Goal: Transaction & Acquisition: Purchase product/service

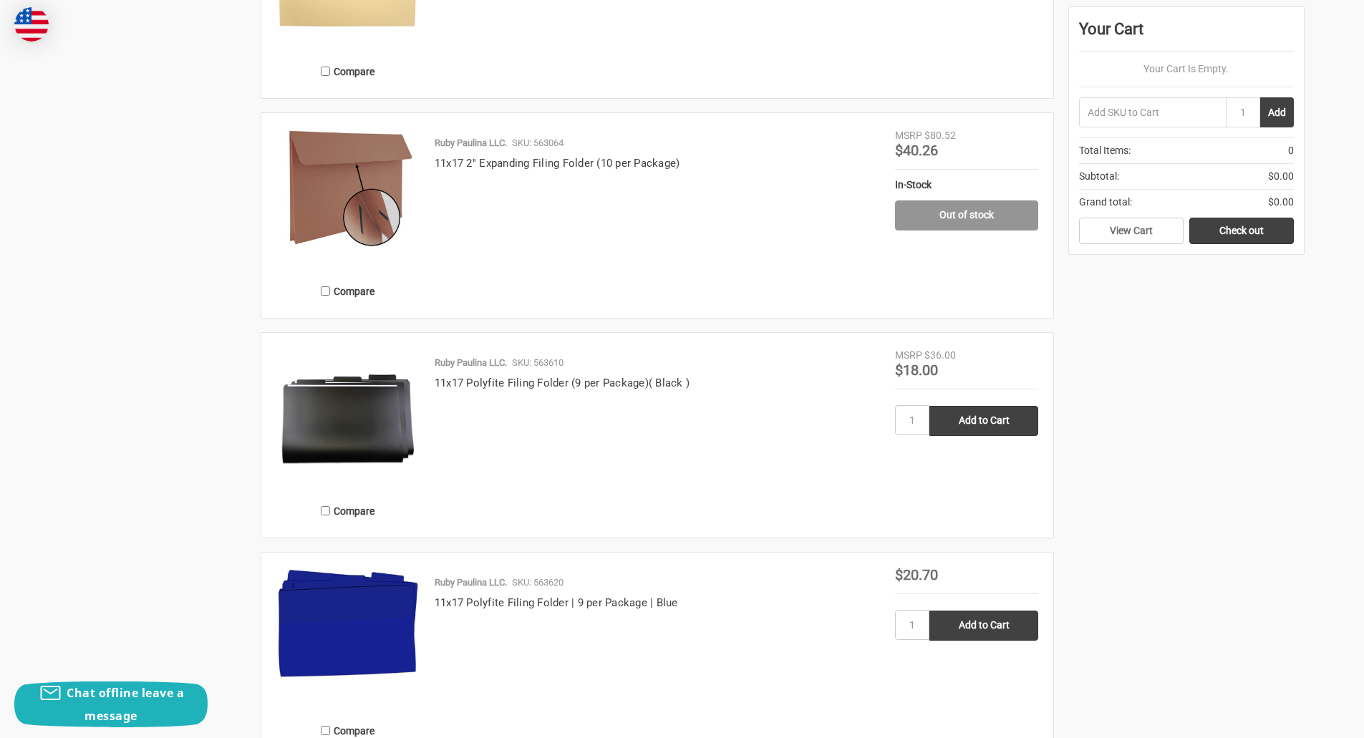
scroll to position [1646, 0]
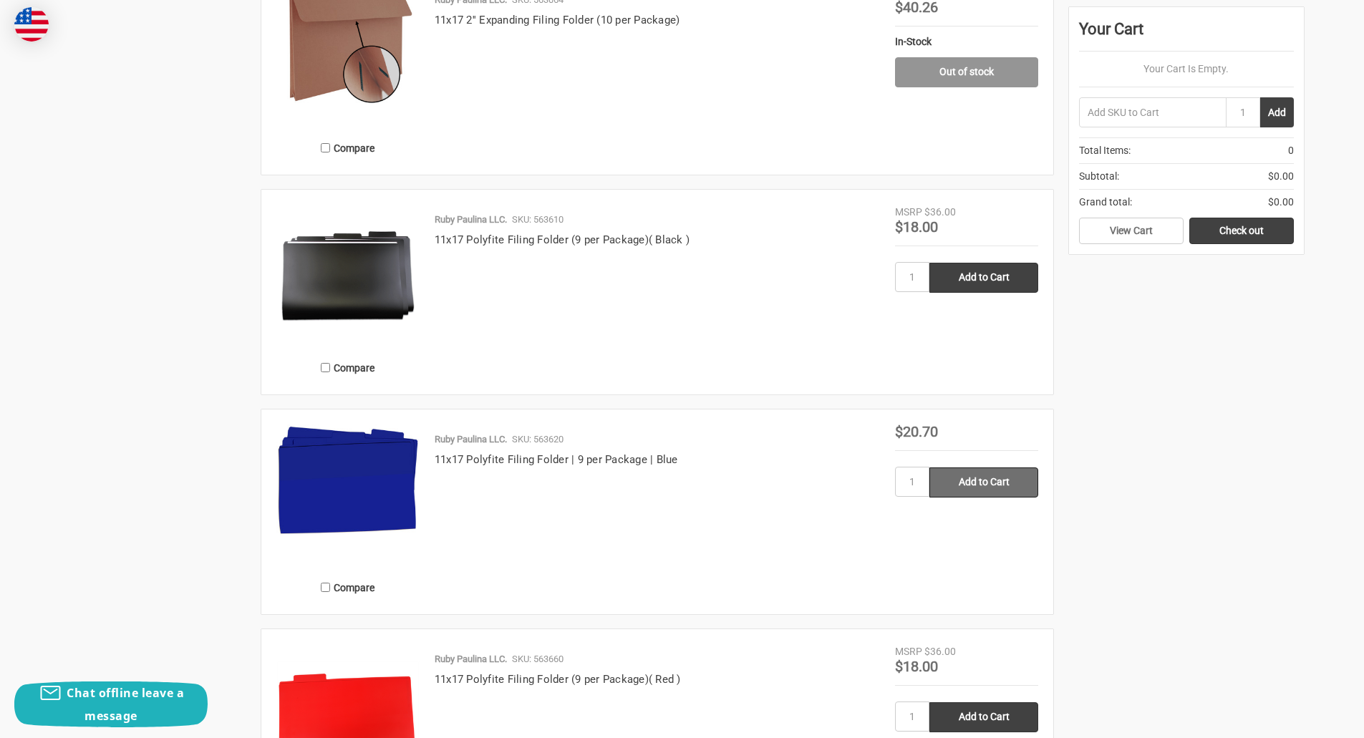
click at [980, 485] on input "Add to Cart" at bounding box center [983, 482] width 109 height 30
type input "Add to Cart"
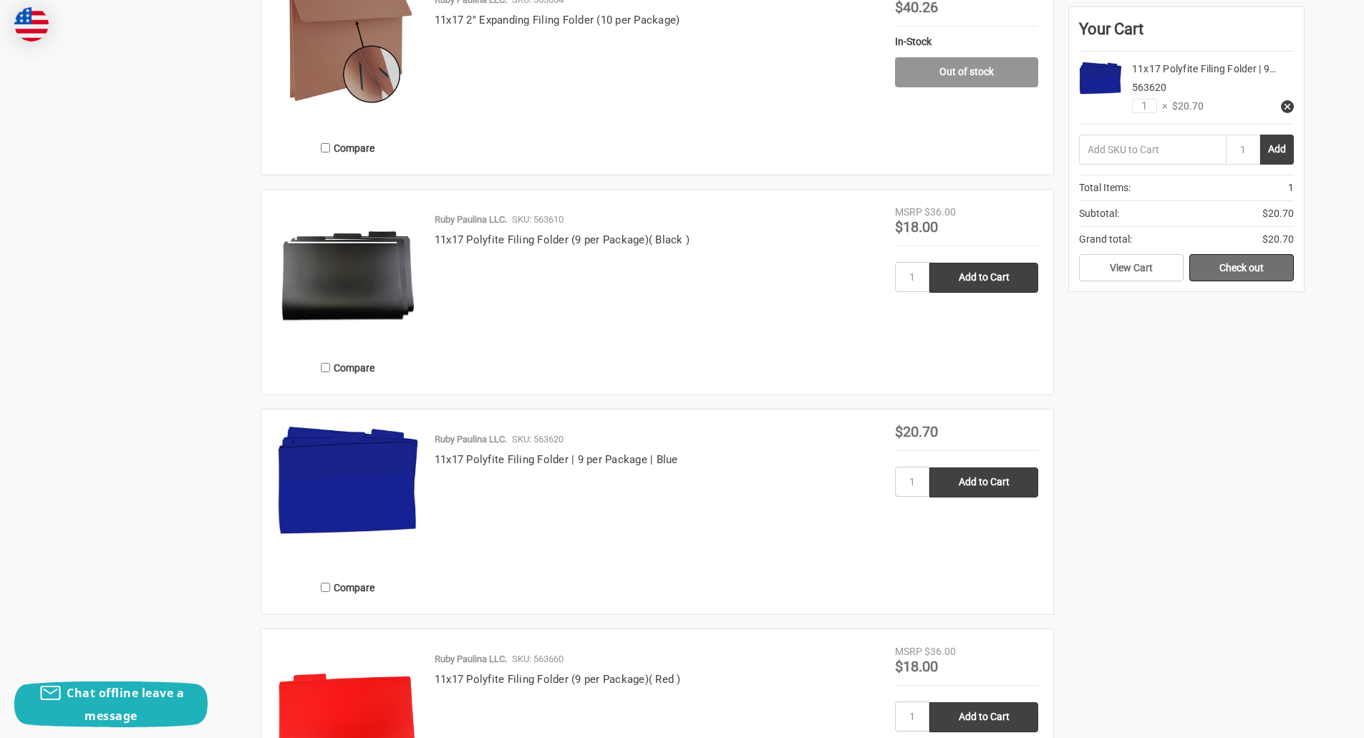
click at [1247, 263] on link "Check out" at bounding box center [1241, 267] width 105 height 27
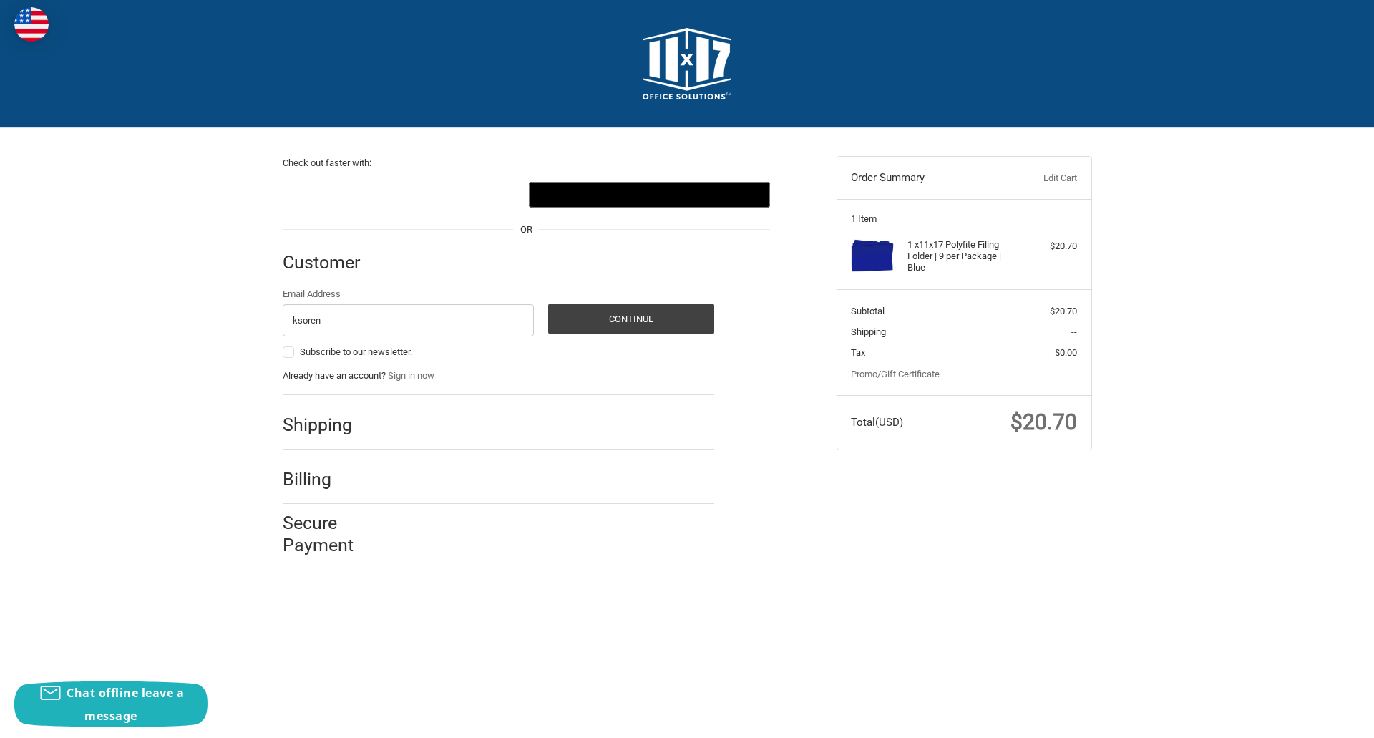
type input "[EMAIL_ADDRESS][DOMAIN_NAME]"
click at [626, 316] on button "Continue" at bounding box center [631, 319] width 166 height 31
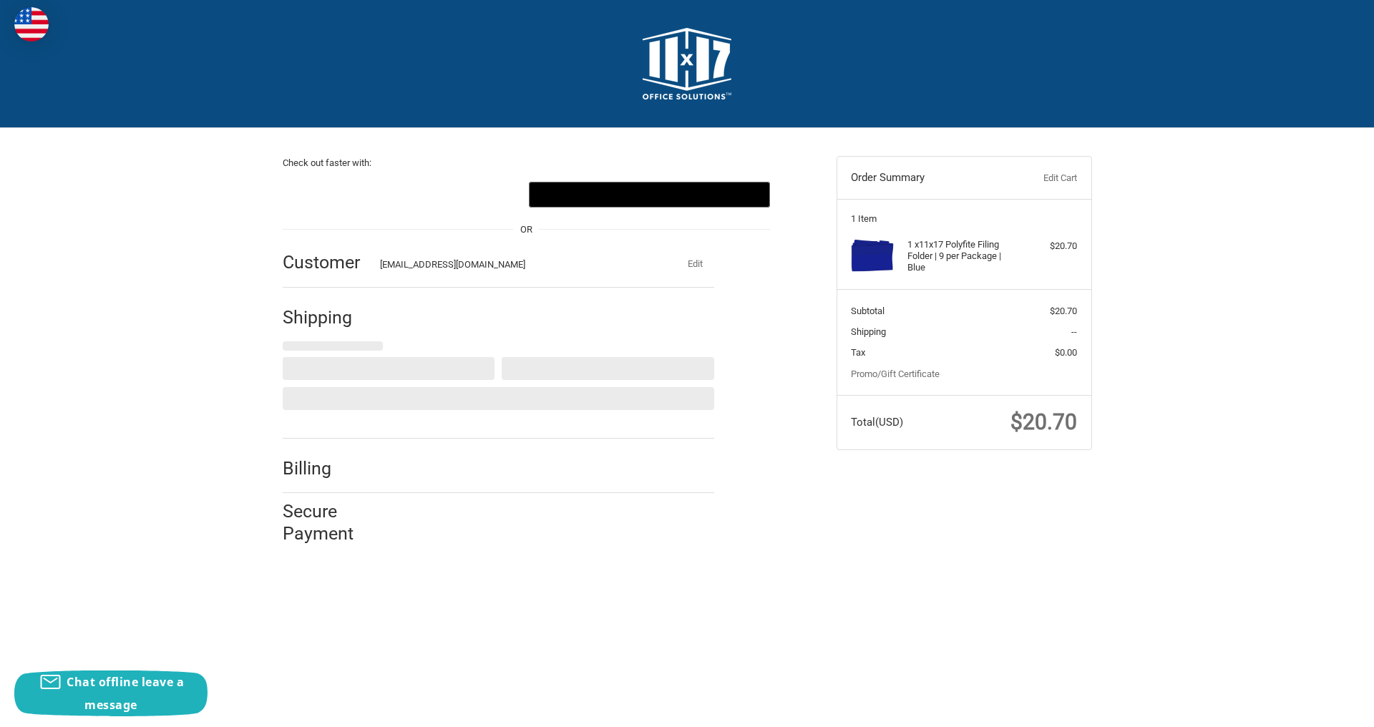
select select "US"
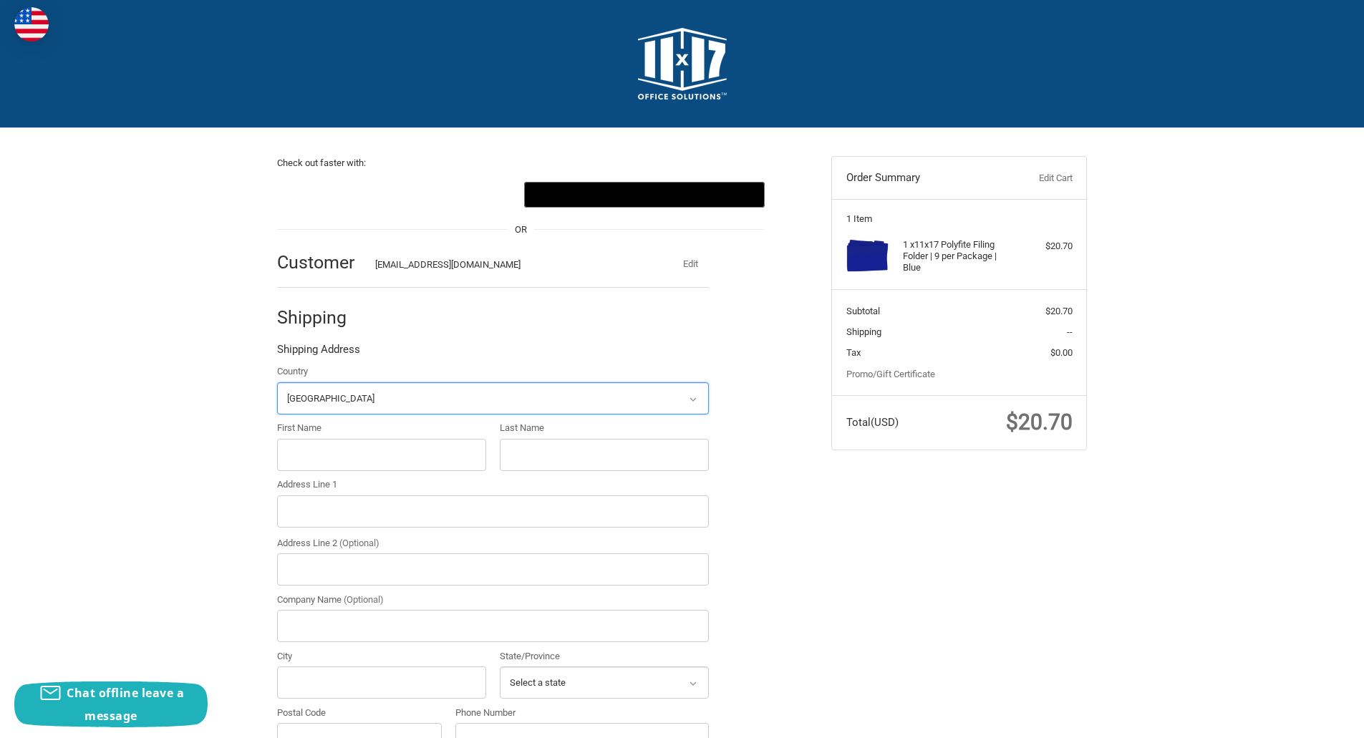
scroll to position [140, 0]
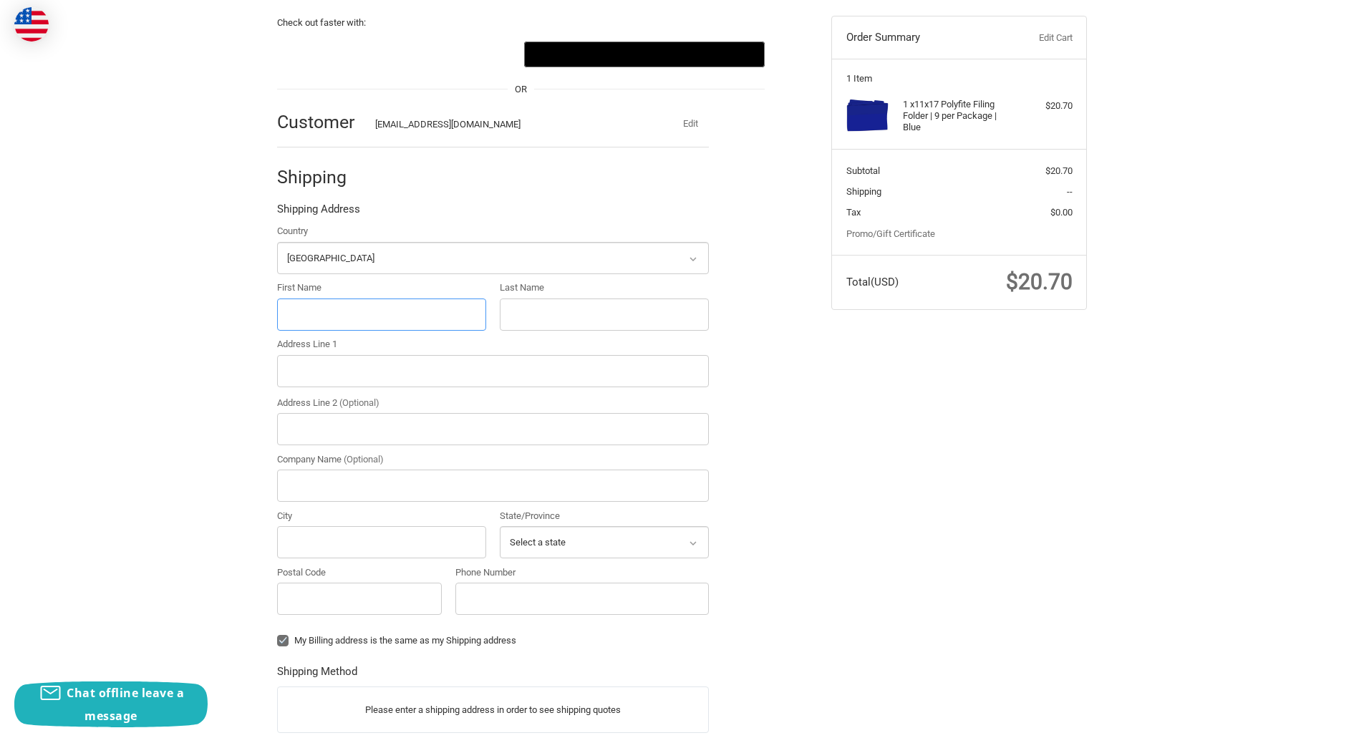
click at [334, 308] on input "First Name" at bounding box center [381, 314] width 209 height 32
type input "[PERSON_NAME]"
click at [543, 304] on input "Last Name" at bounding box center [604, 314] width 209 height 32
type input "[PERSON_NAME]"
click at [356, 368] on input "Address Line 1" at bounding box center [493, 371] width 432 height 32
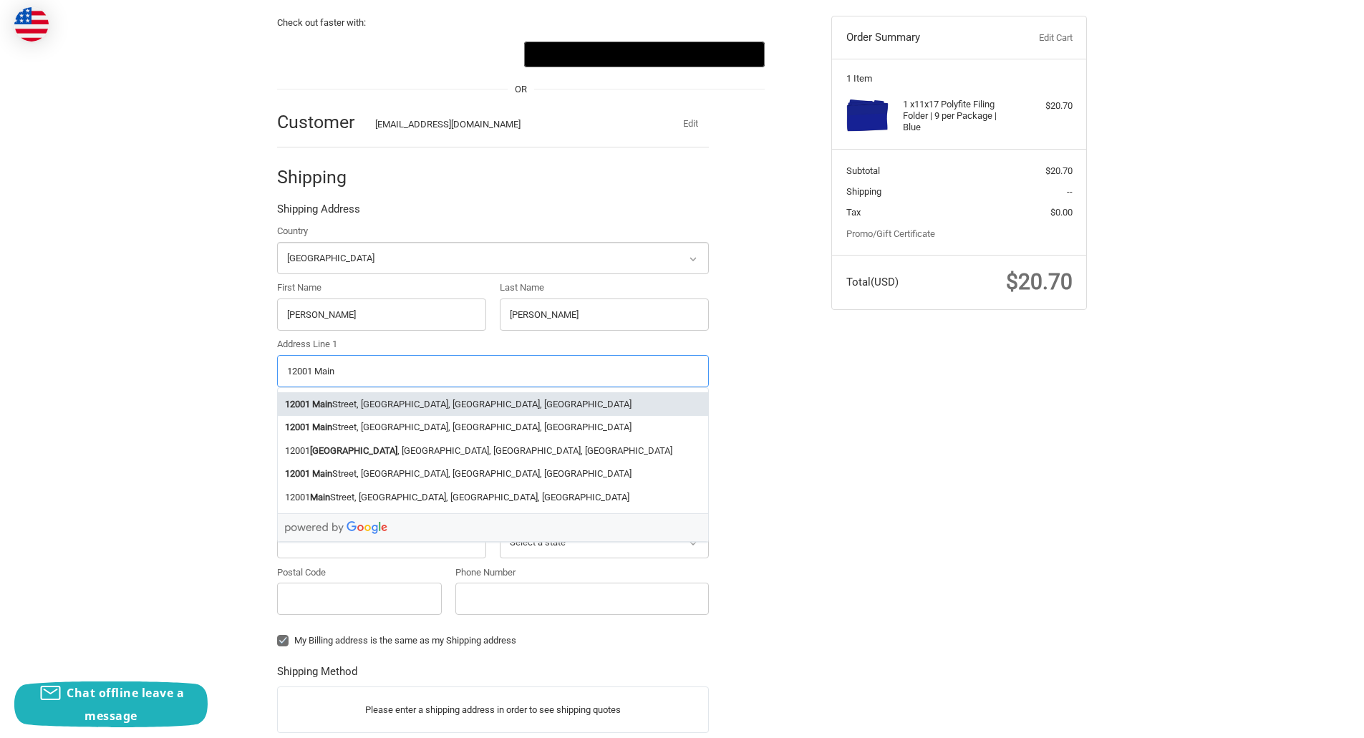
click at [343, 406] on li "[STREET_ADDRESS]" at bounding box center [493, 404] width 430 height 24
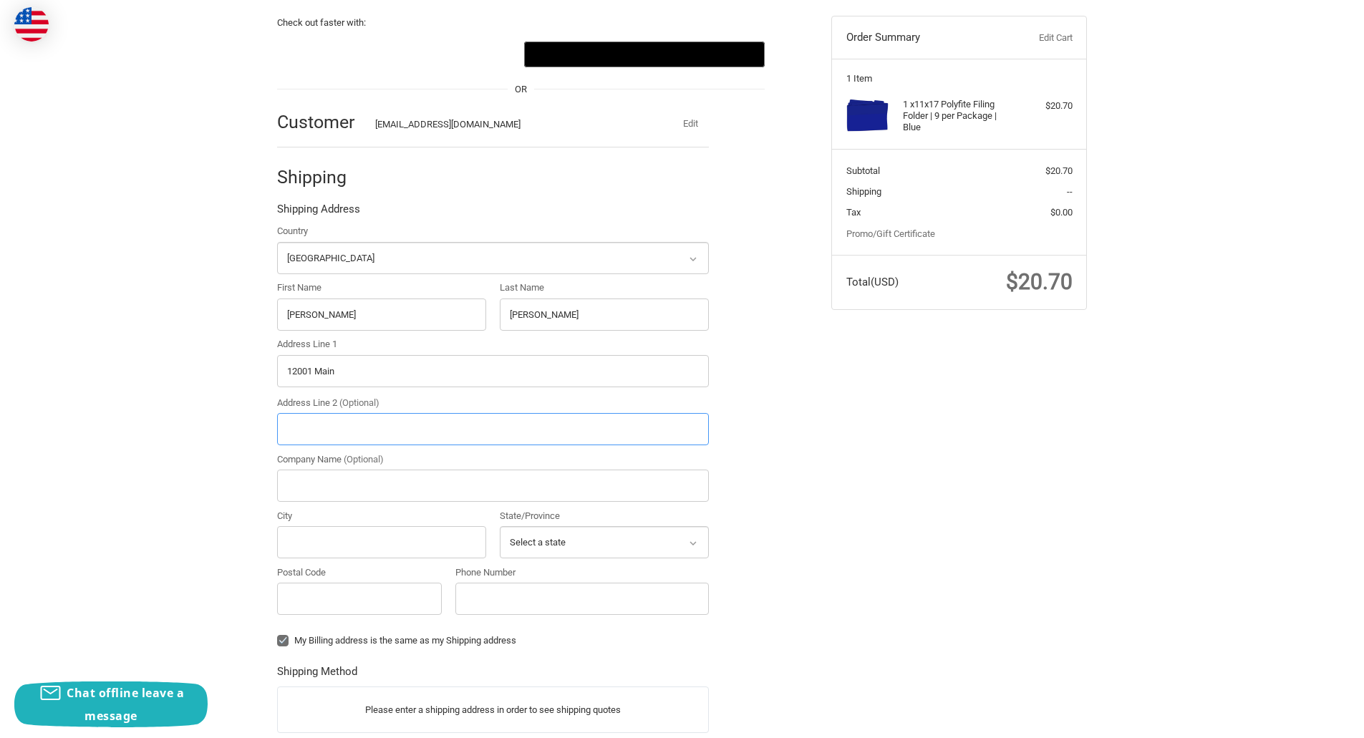
type input "[STREET_ADDRESS]"
type input "Bellevue"
type input "98005"
select select "WA"
click at [483, 599] on input "Phone Number" at bounding box center [581, 599] width 253 height 32
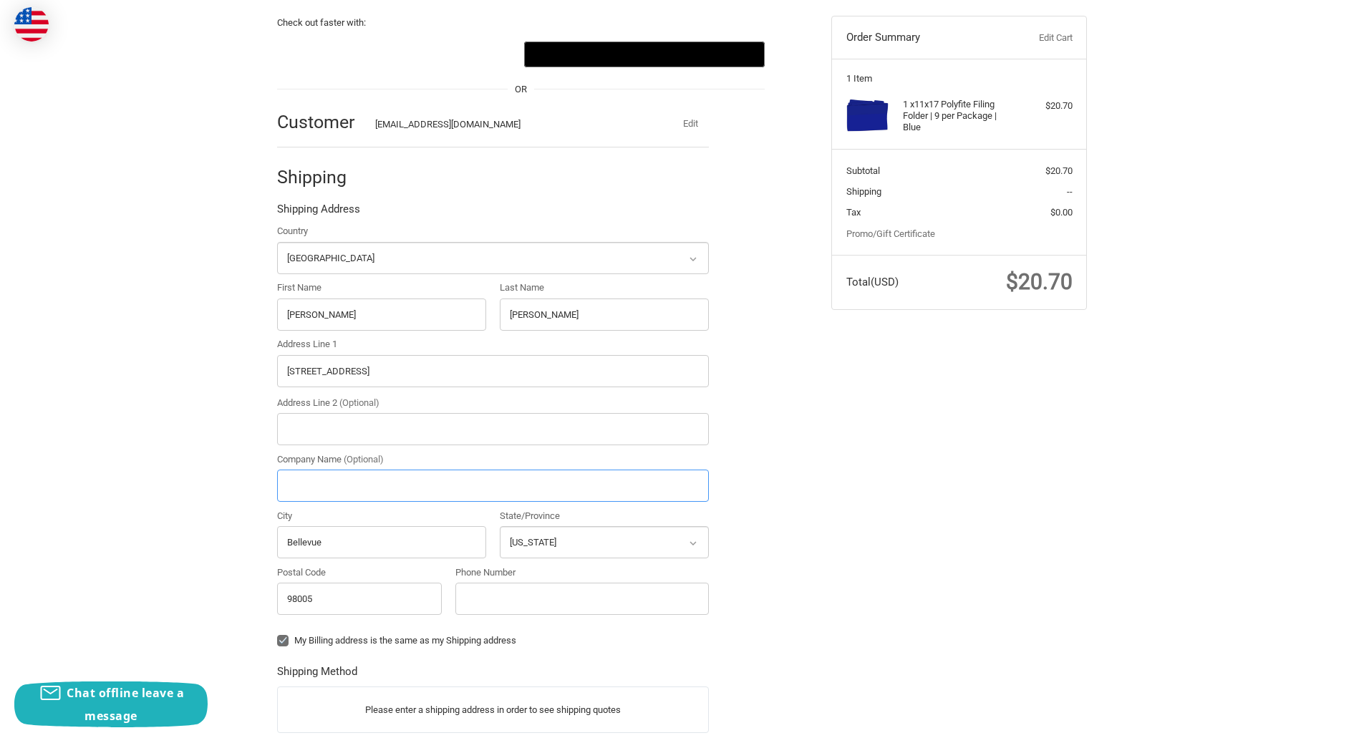
click at [338, 483] on input "Company Name (Optional)" at bounding box center [493, 486] width 432 height 32
type input "Bellevue Botanical Garden Society"
click at [475, 596] on input "Phone Number" at bounding box center [581, 599] width 253 height 32
type input "[PHONE_NUMBER]"
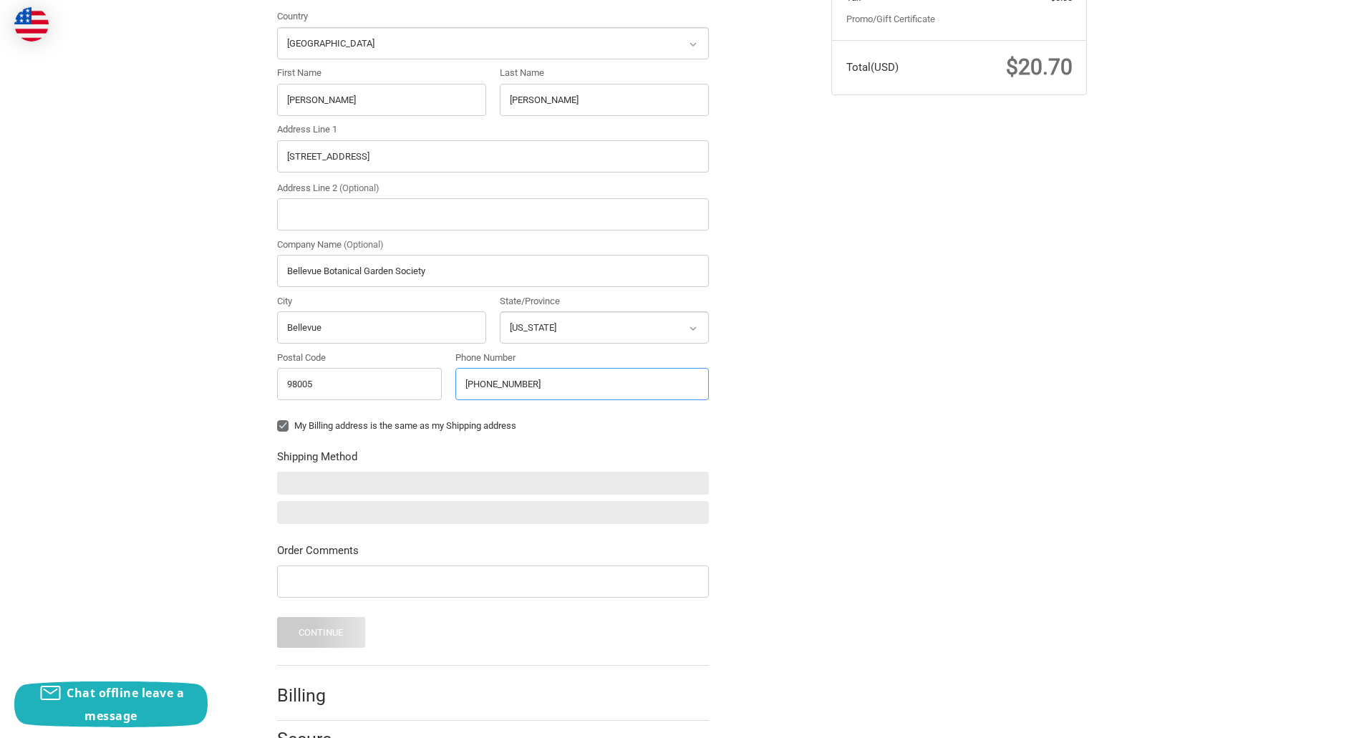
scroll to position [419, 0]
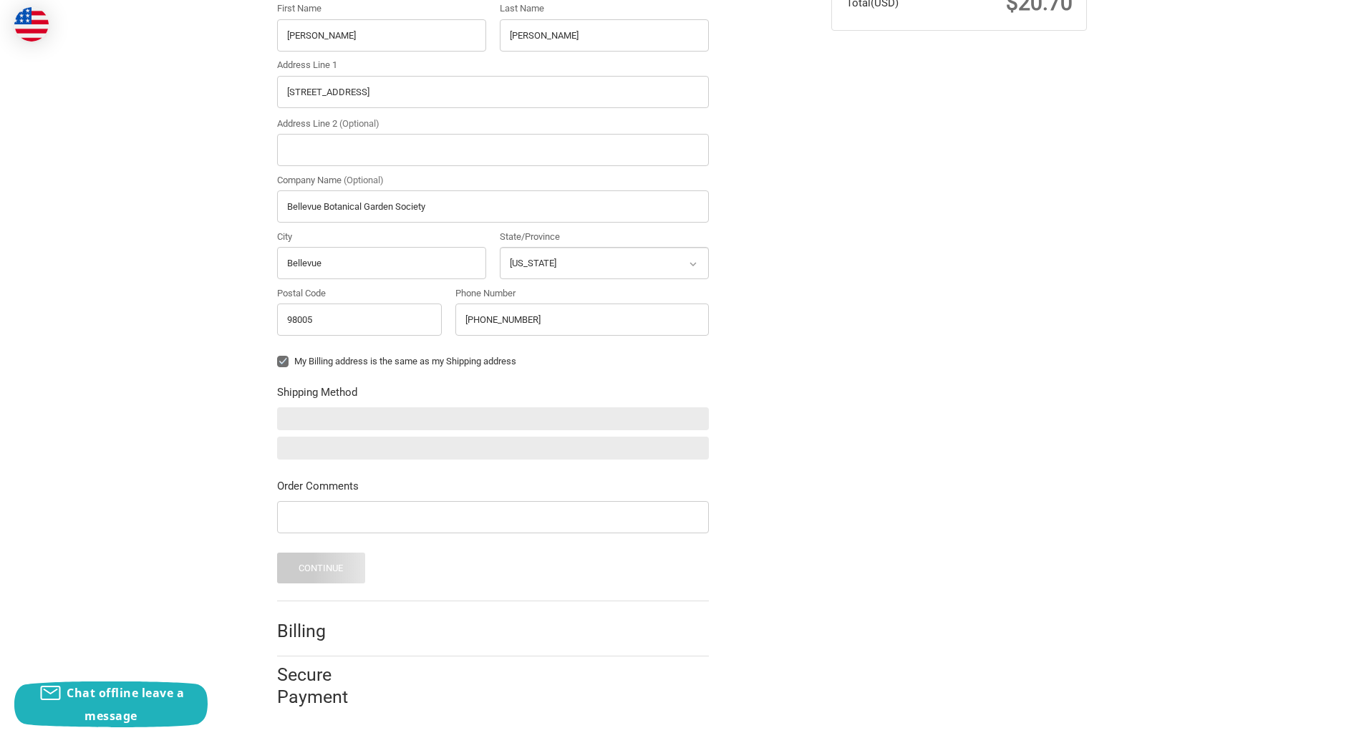
click at [285, 364] on label "My Billing address is the same as my Shipping address" at bounding box center [493, 361] width 432 height 11
click at [278, 355] on input "My Billing address is the same as my Shipping address" at bounding box center [277, 354] width 1 height 1
checkbox input "false"
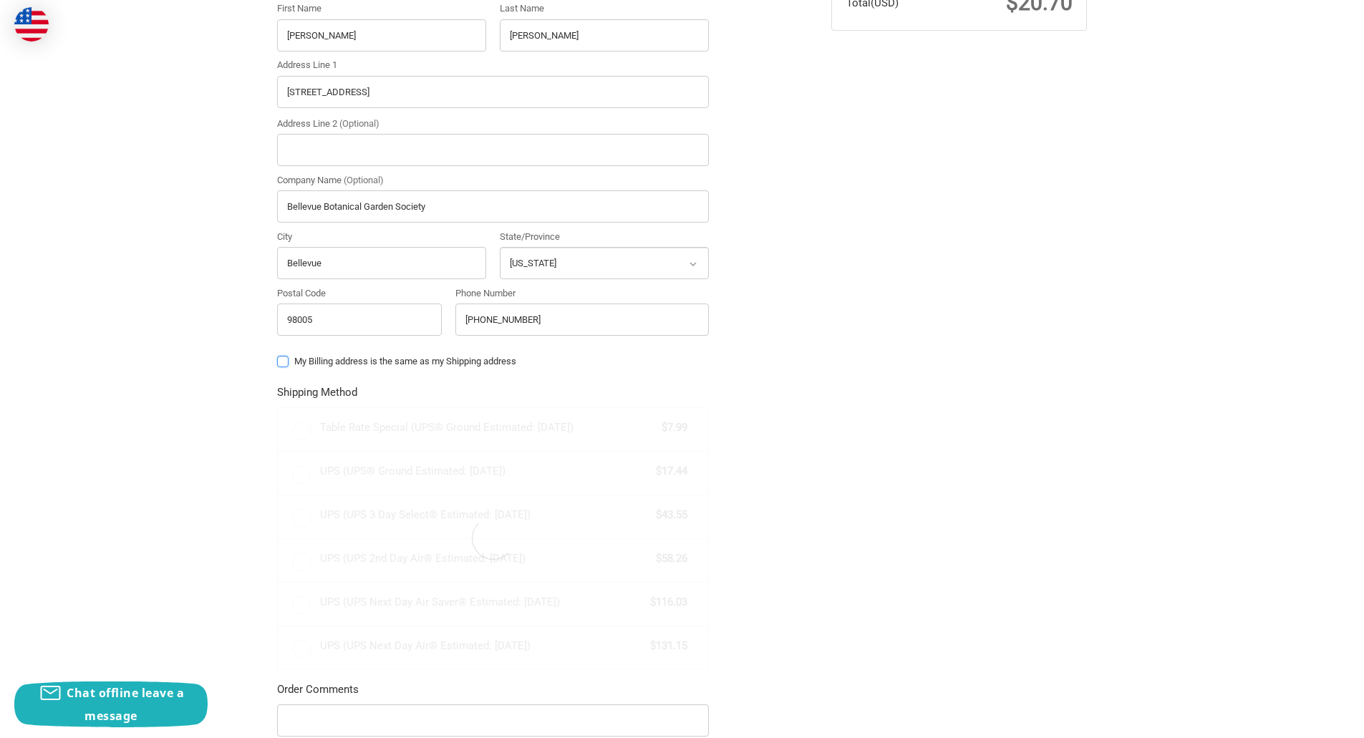
radio input "true"
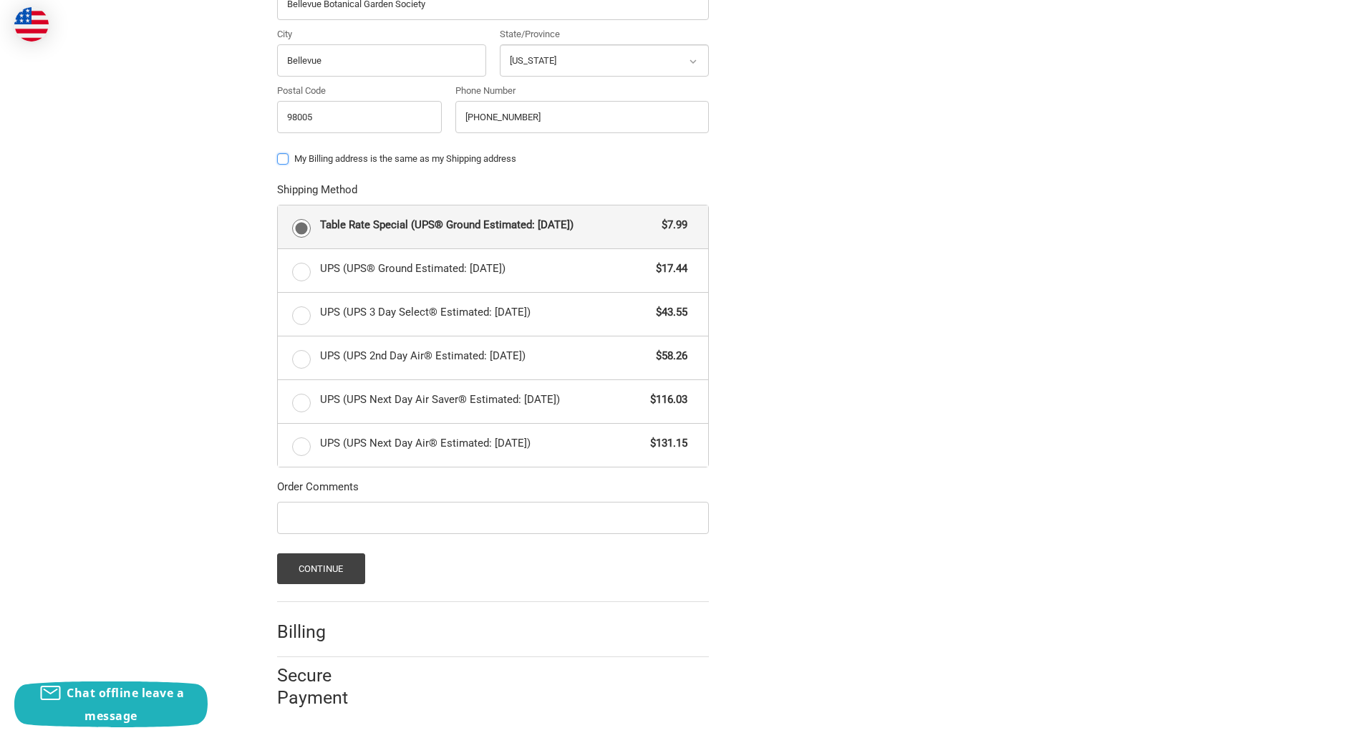
scroll to position [623, 0]
click at [346, 566] on button "Continue" at bounding box center [321, 568] width 88 height 31
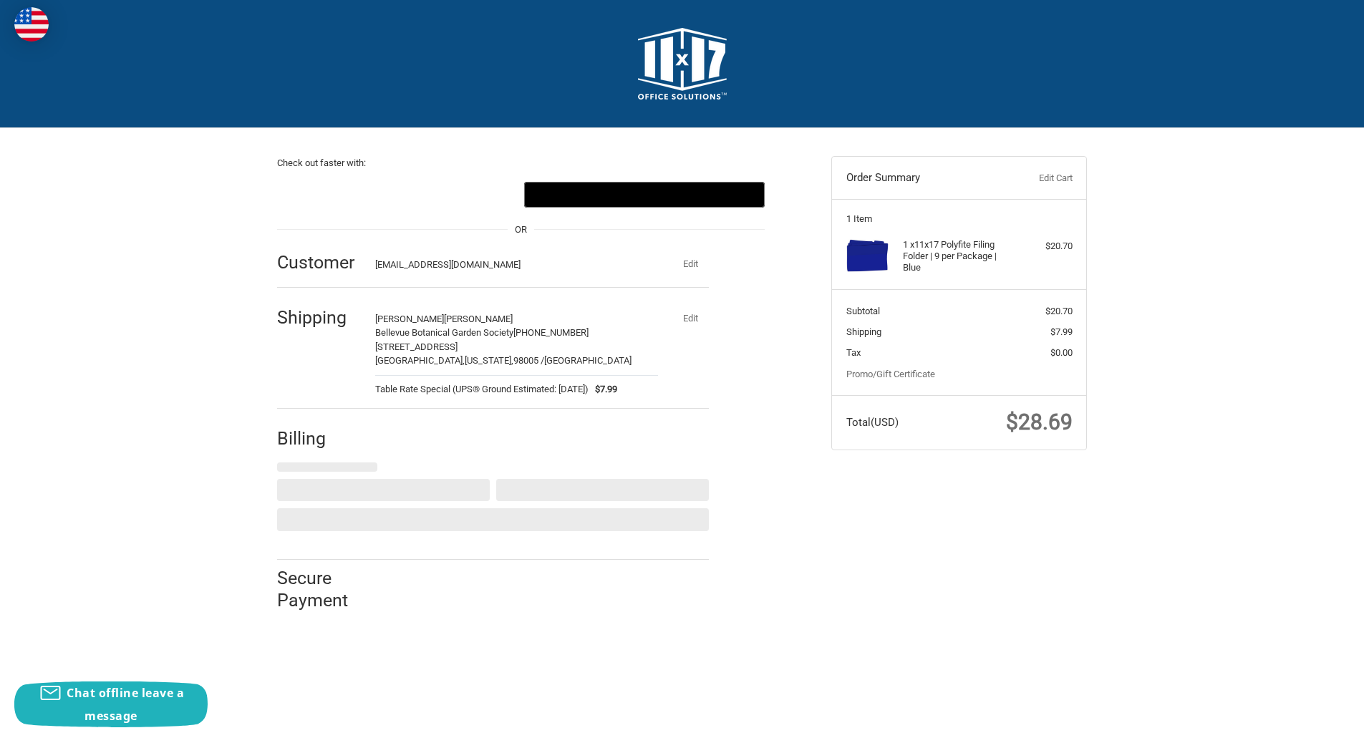
select select "US"
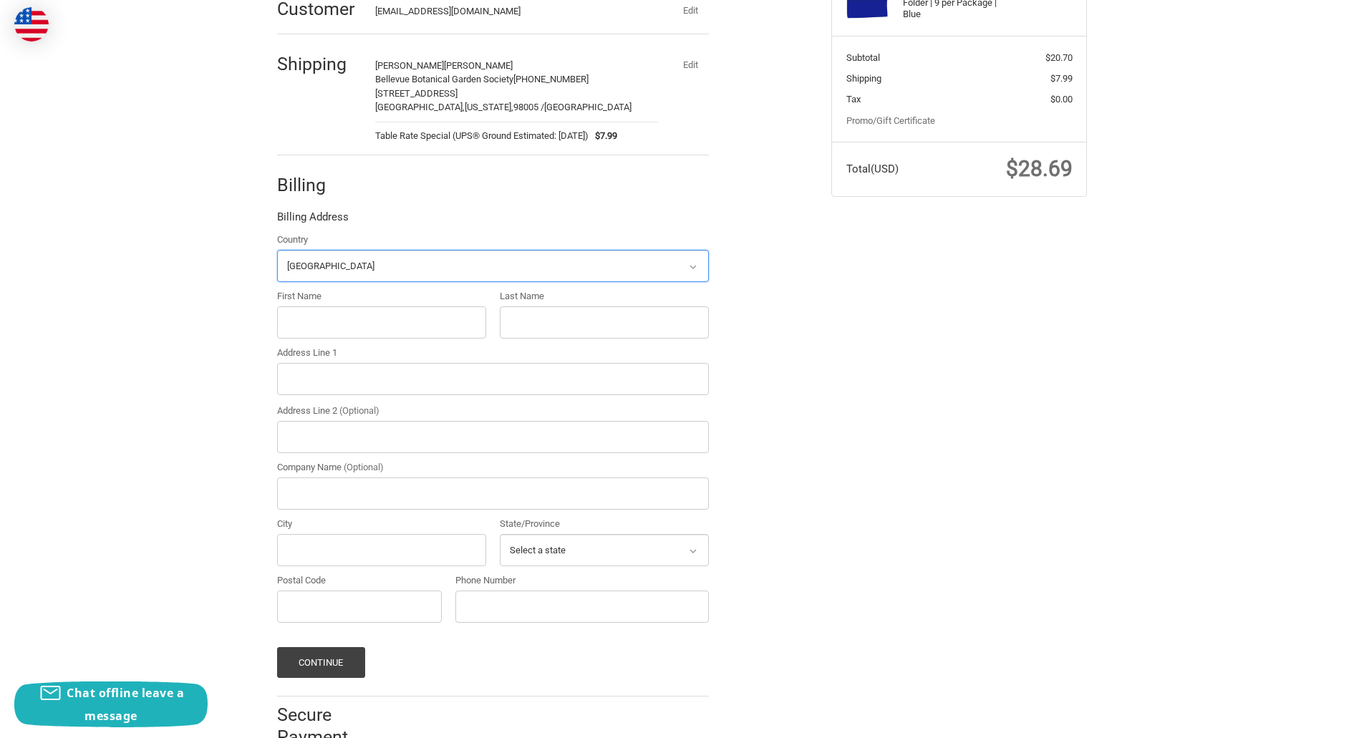
scroll to position [261, 0]
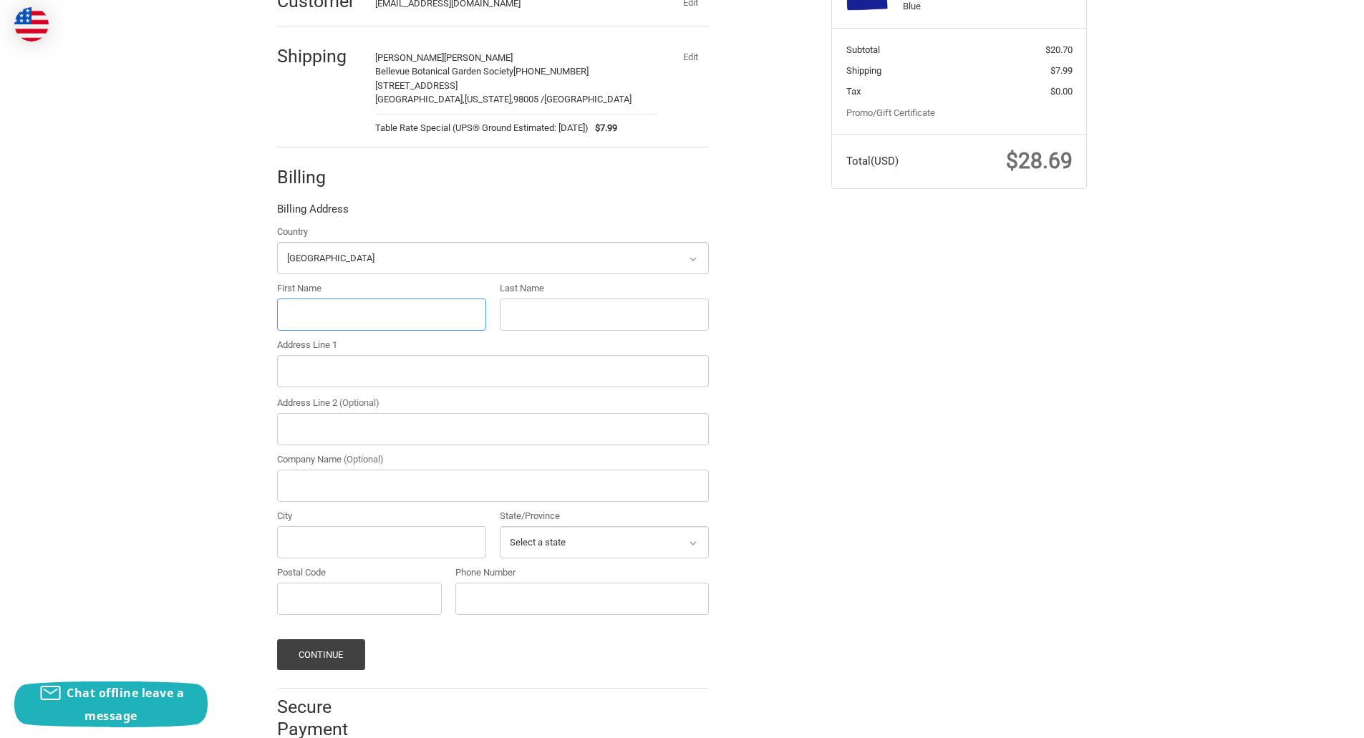
click at [334, 306] on input "First Name" at bounding box center [381, 314] width 209 height 32
type input "[PERSON_NAME]"
click at [513, 314] on input "Last Name" at bounding box center [604, 314] width 209 height 32
type input "[PERSON_NAME]"
click at [326, 372] on input "Address Line 1" at bounding box center [493, 371] width 432 height 32
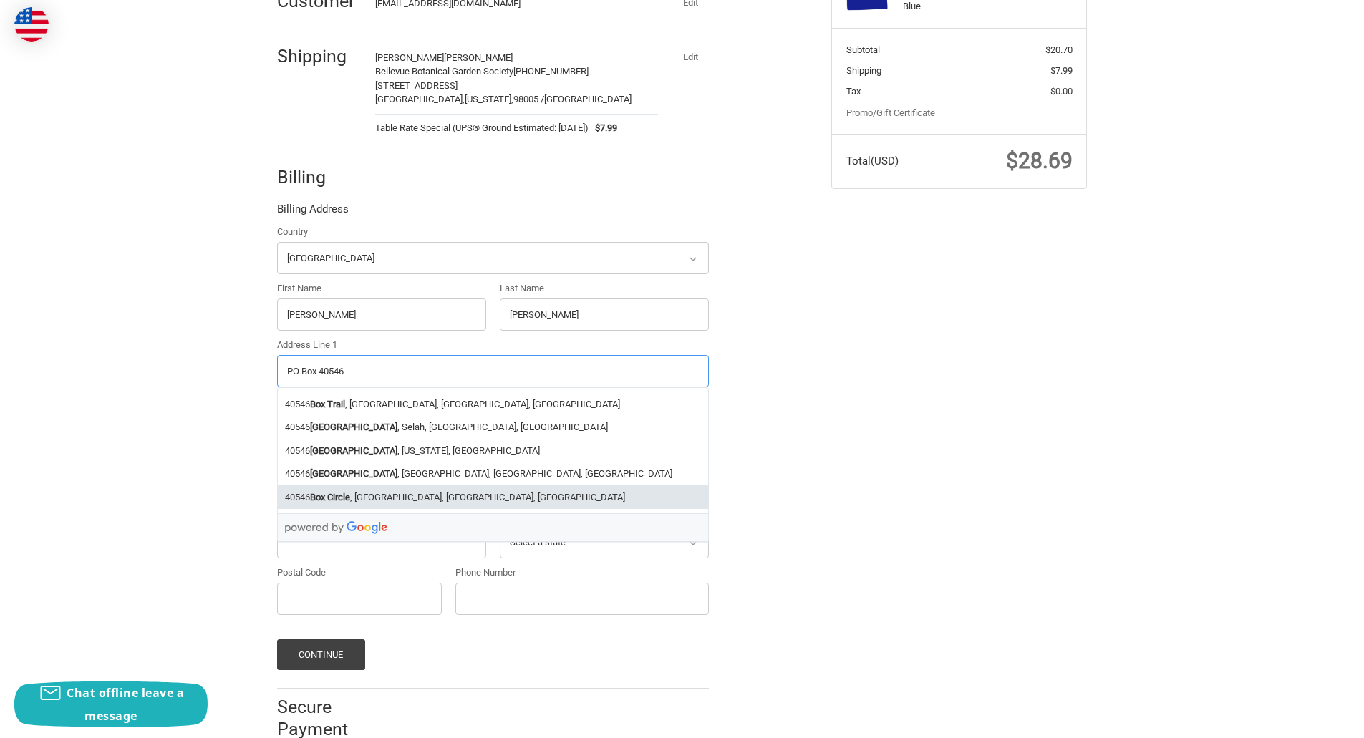
type input "PO Box 40546"
click at [348, 593] on input "Postal Code" at bounding box center [359, 599] width 165 height 32
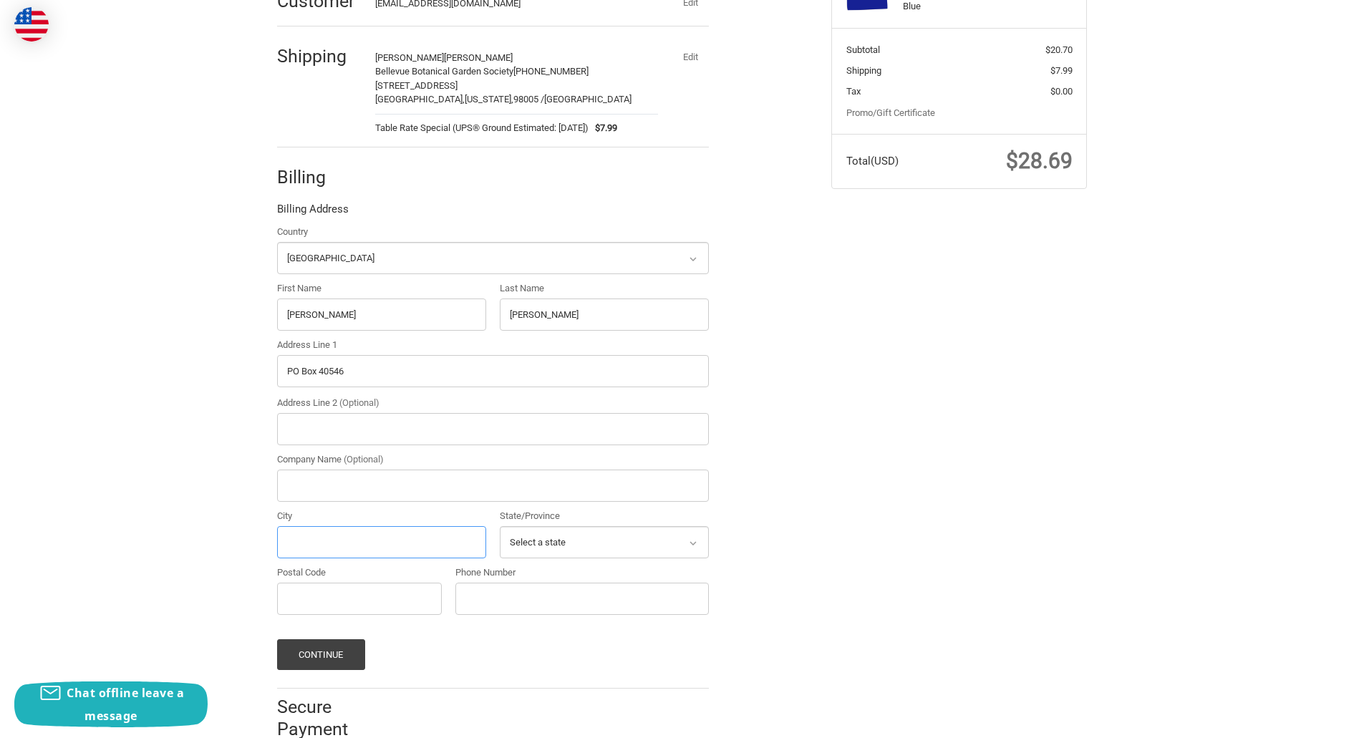
click at [340, 552] on input "City" at bounding box center [381, 542] width 209 height 32
type input "Bellevue"
click at [525, 533] on select "Select a state [US_STATE] [US_STATE] [US_STATE] [US_STATE] [US_STATE] Armed For…" at bounding box center [604, 542] width 209 height 32
select select "WA"
click at [500, 526] on select "Select a state [US_STATE] [US_STATE] [US_STATE] [US_STATE] [US_STATE] Armed For…" at bounding box center [604, 542] width 209 height 32
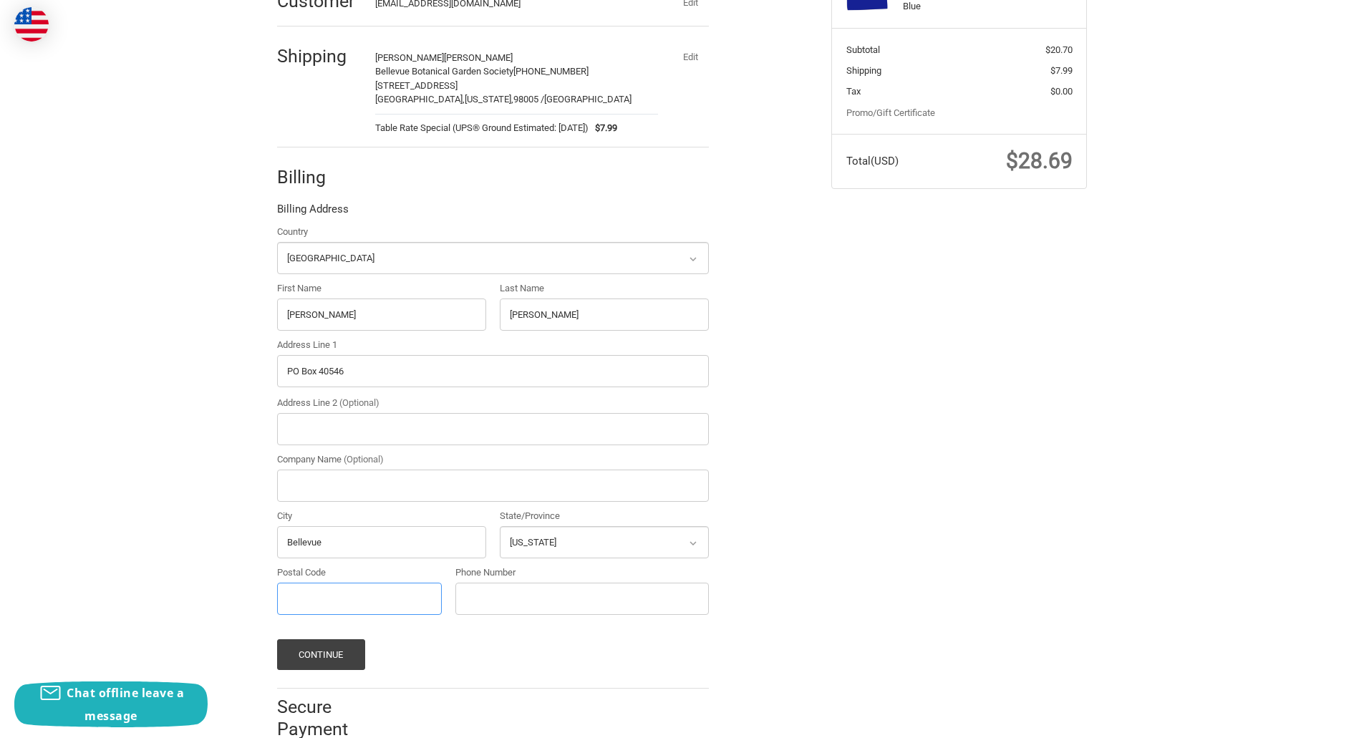
click at [384, 605] on input "Postal Code" at bounding box center [359, 599] width 165 height 32
type input "98015"
click at [414, 480] on input "Company Name (Optional)" at bounding box center [493, 486] width 432 height 32
type input "Bellevue Botanical Garden Society"
click at [529, 601] on input "Phone Number" at bounding box center [581, 599] width 253 height 32
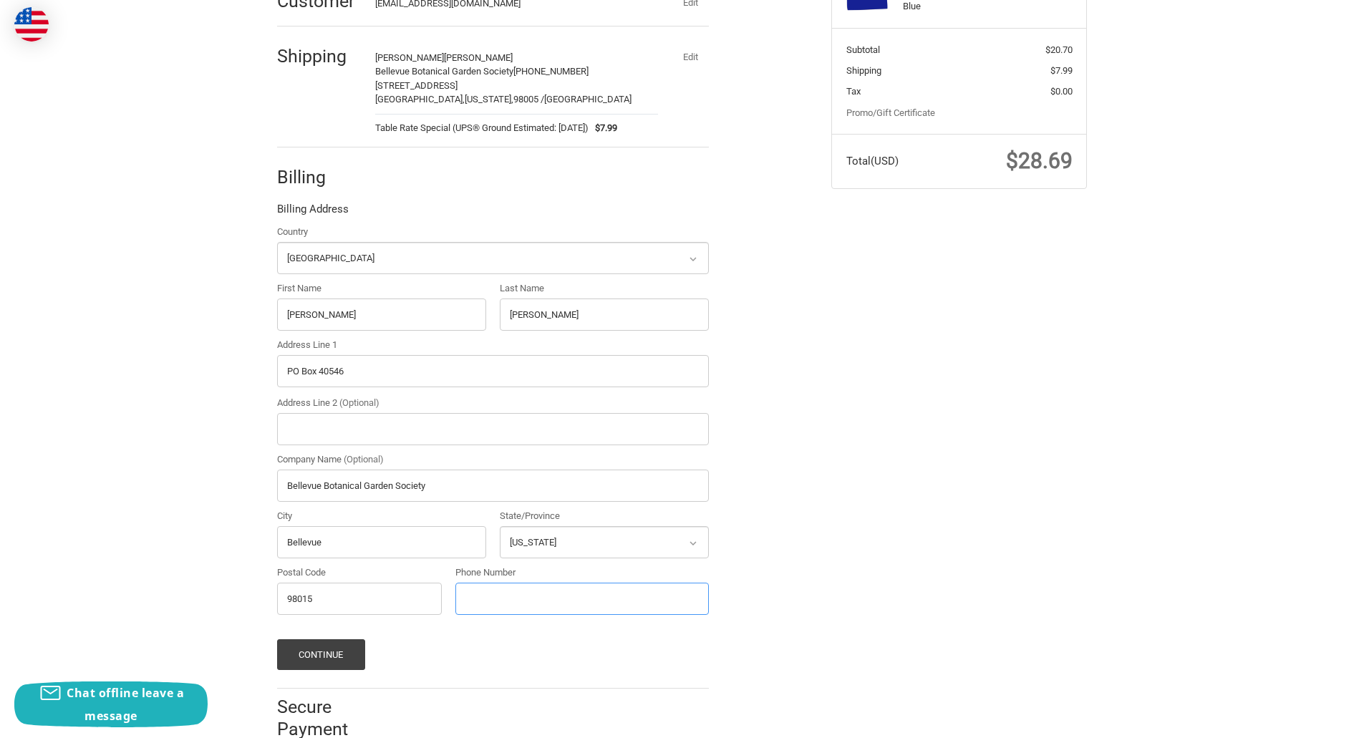
type input "[PHONE_NUMBER]"
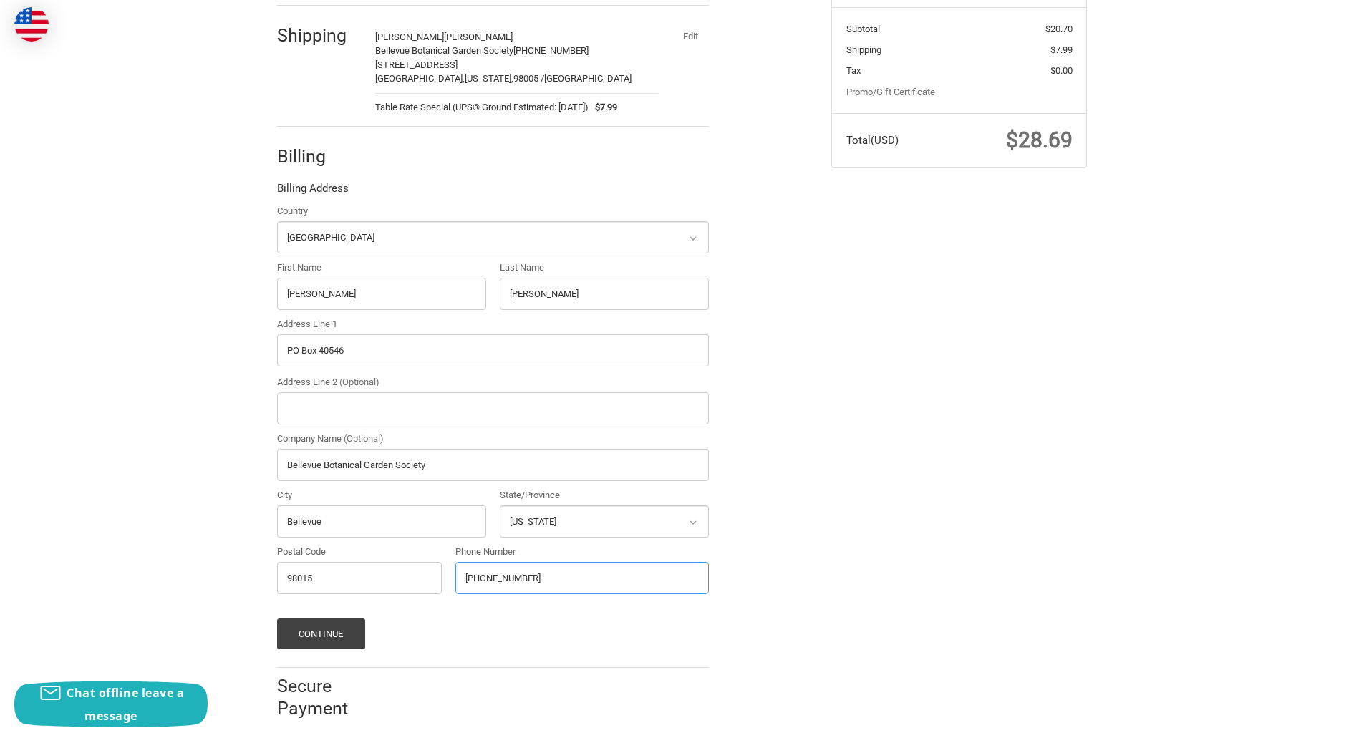
scroll to position [293, 0]
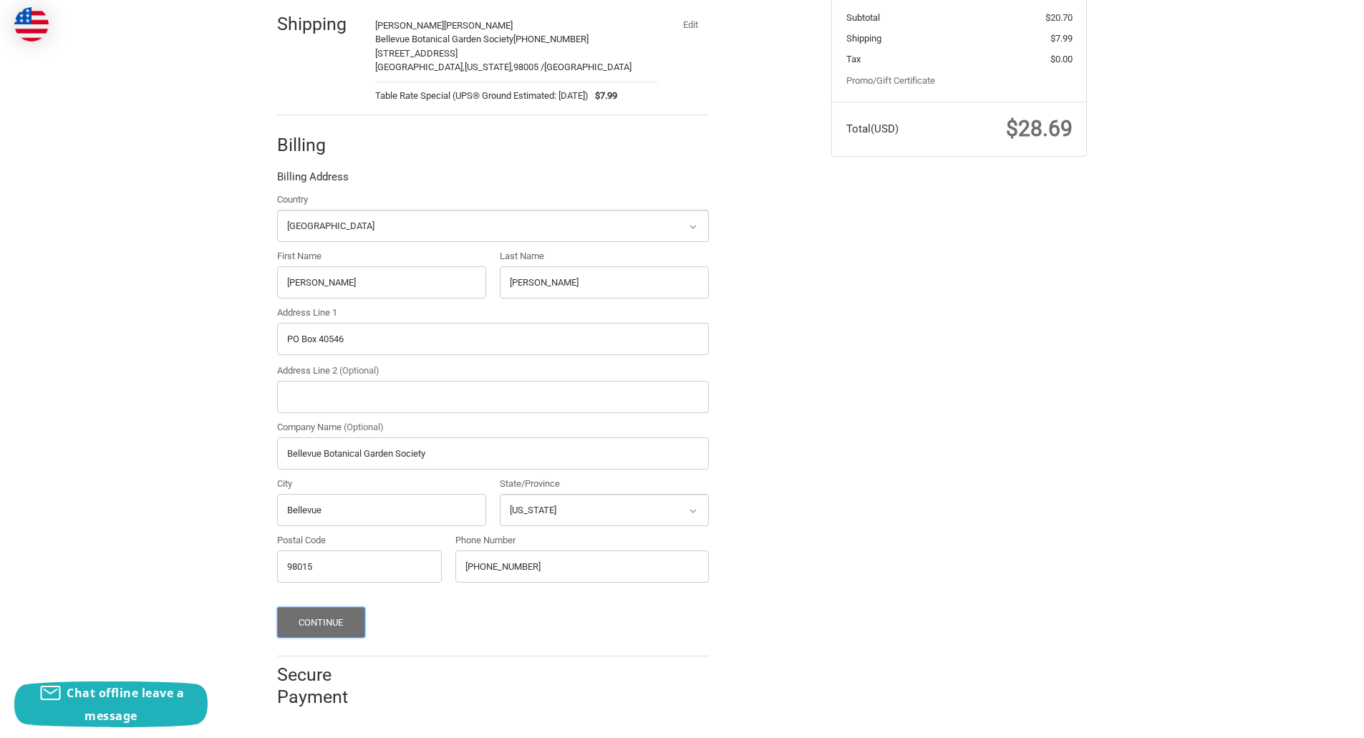
click at [336, 618] on button "Continue" at bounding box center [321, 622] width 88 height 31
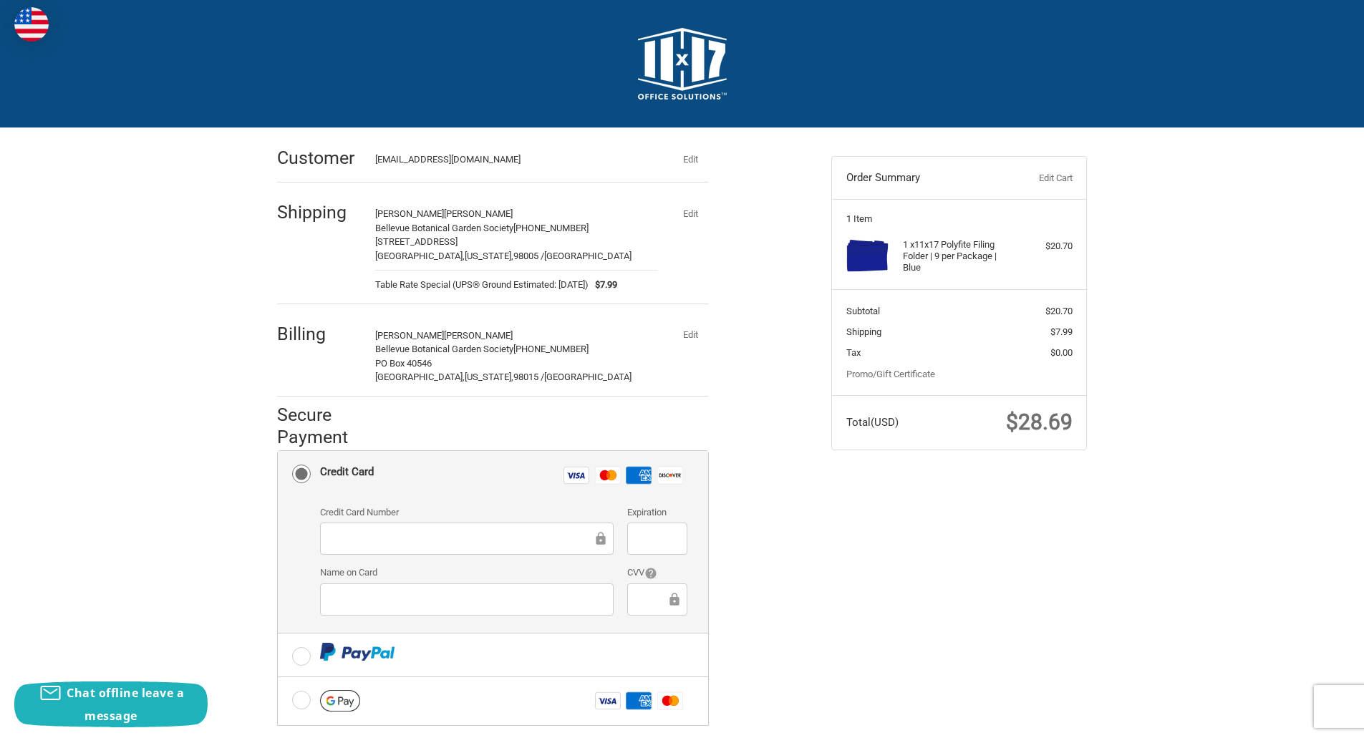
scroll to position [143, 0]
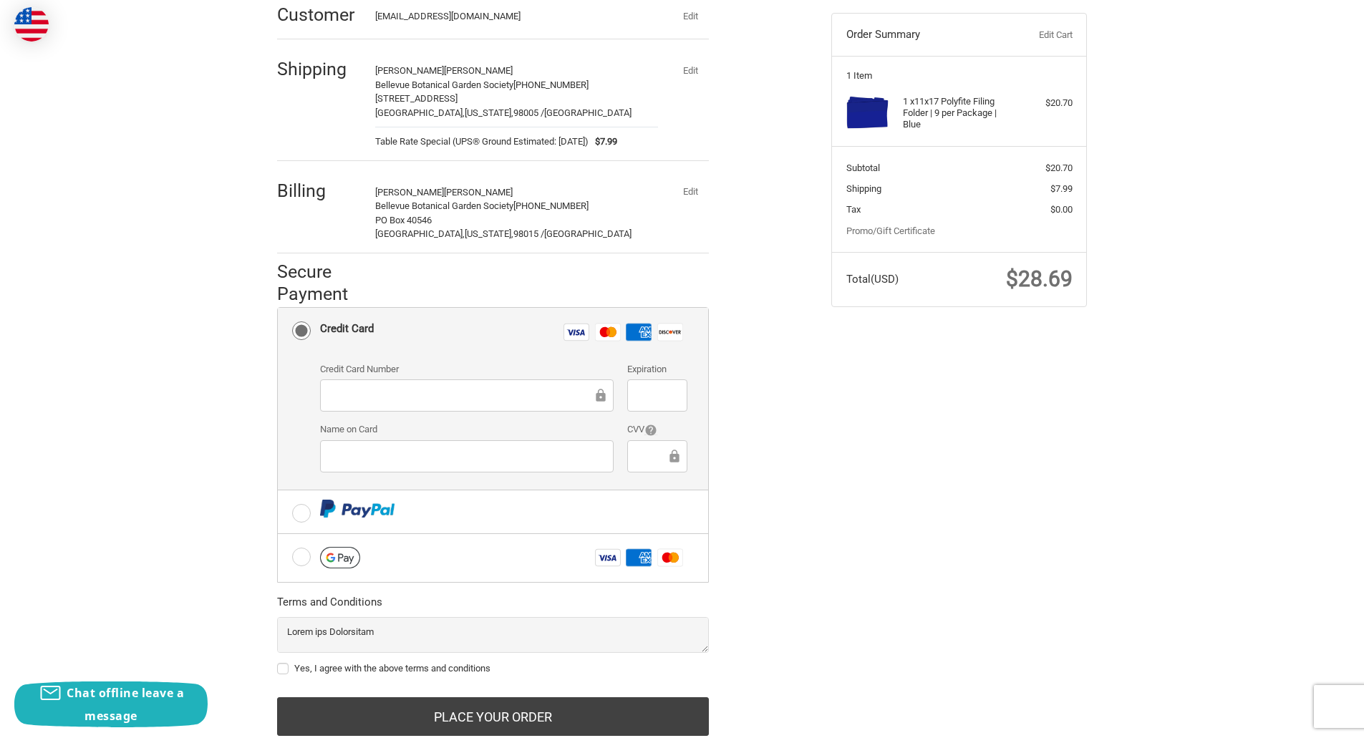
click at [698, 188] on button "Edit" at bounding box center [689, 192] width 37 height 20
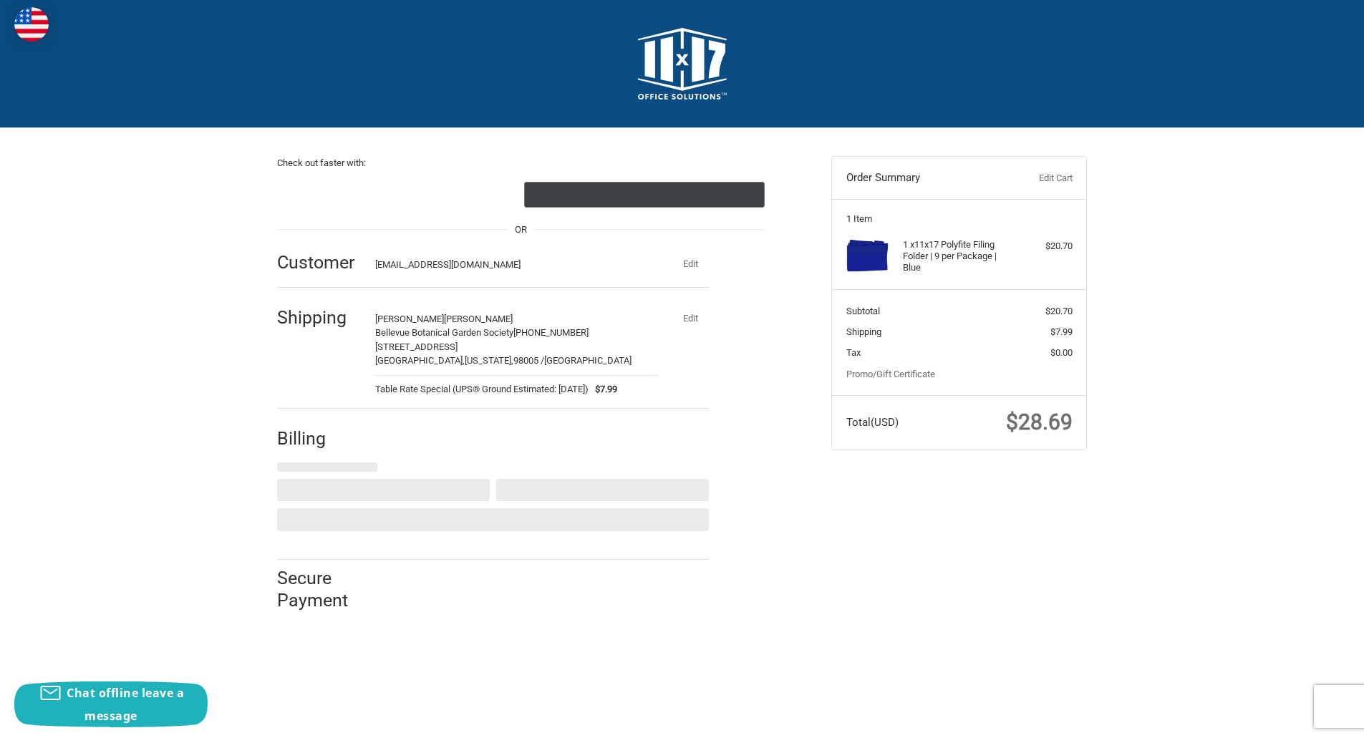
scroll to position [0, 0]
select select "US"
select select "WA"
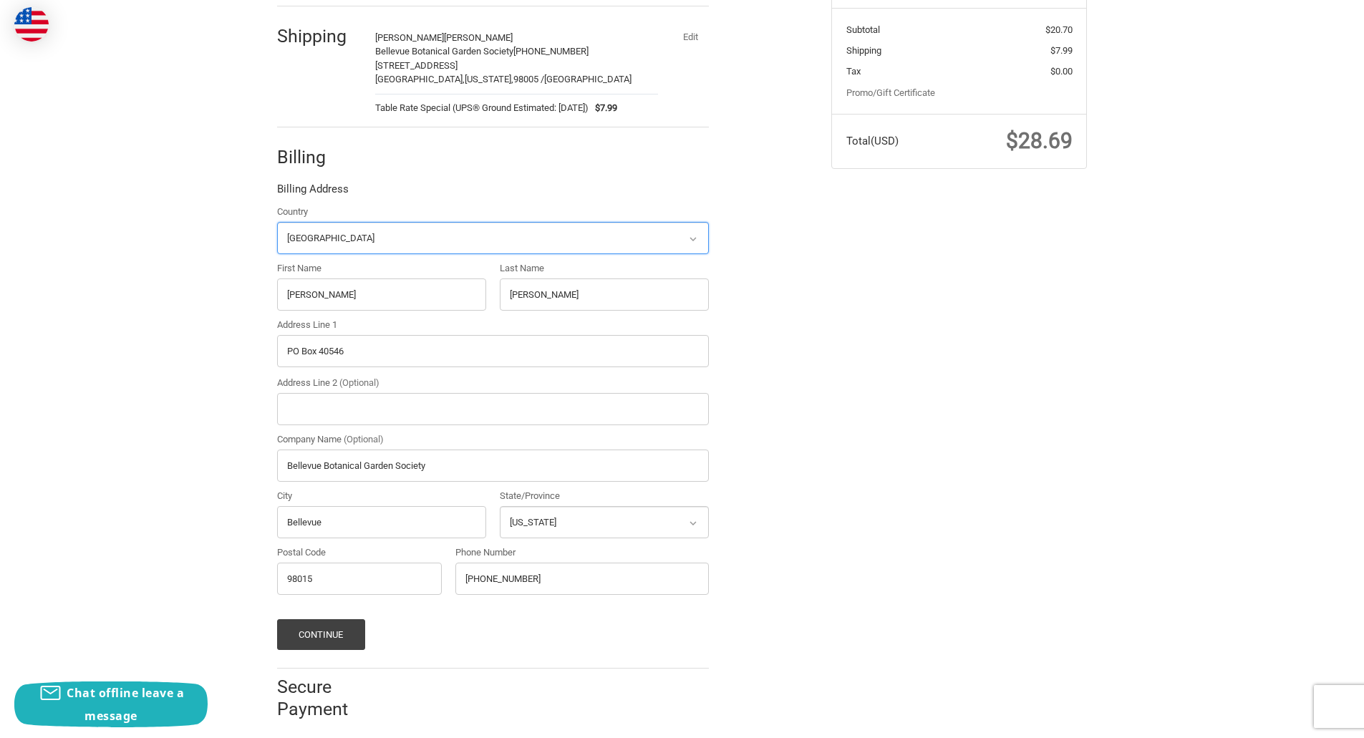
scroll to position [293, 0]
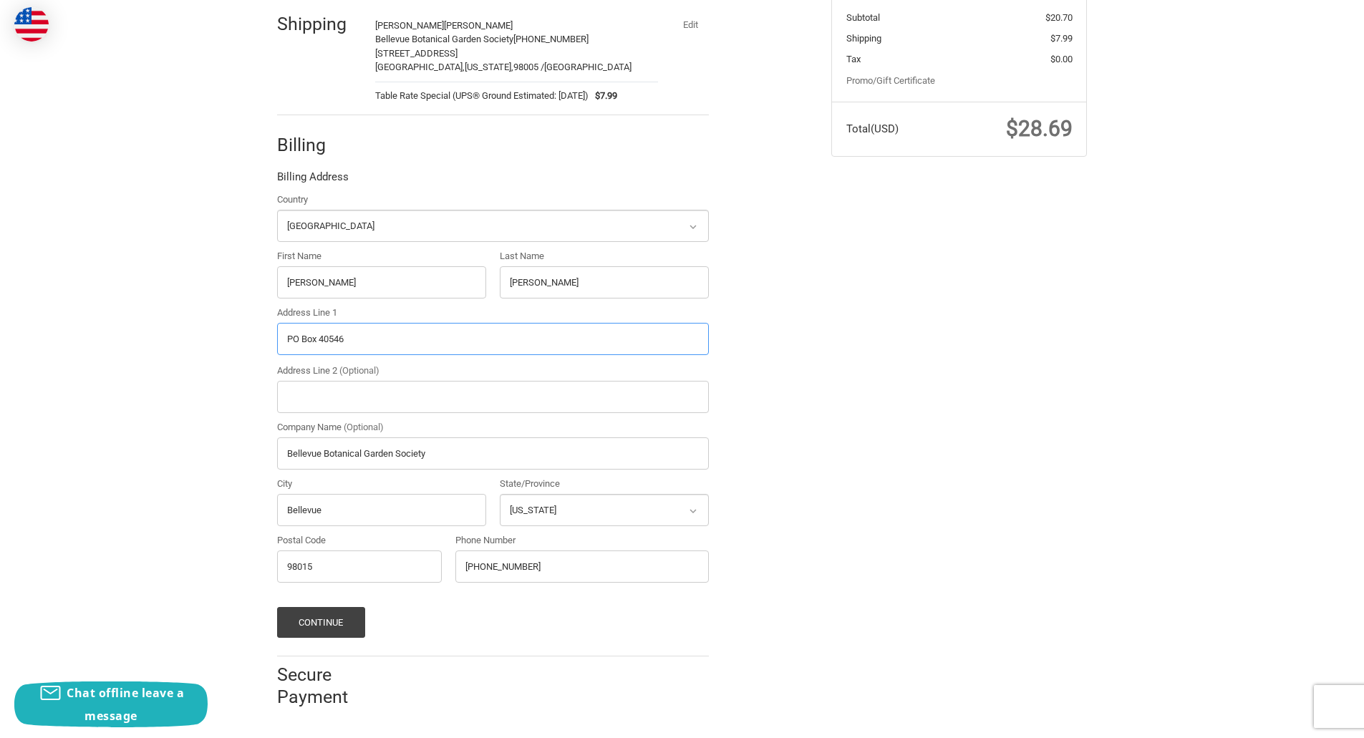
click at [341, 339] on input "PO Box 40546" at bounding box center [493, 339] width 432 height 32
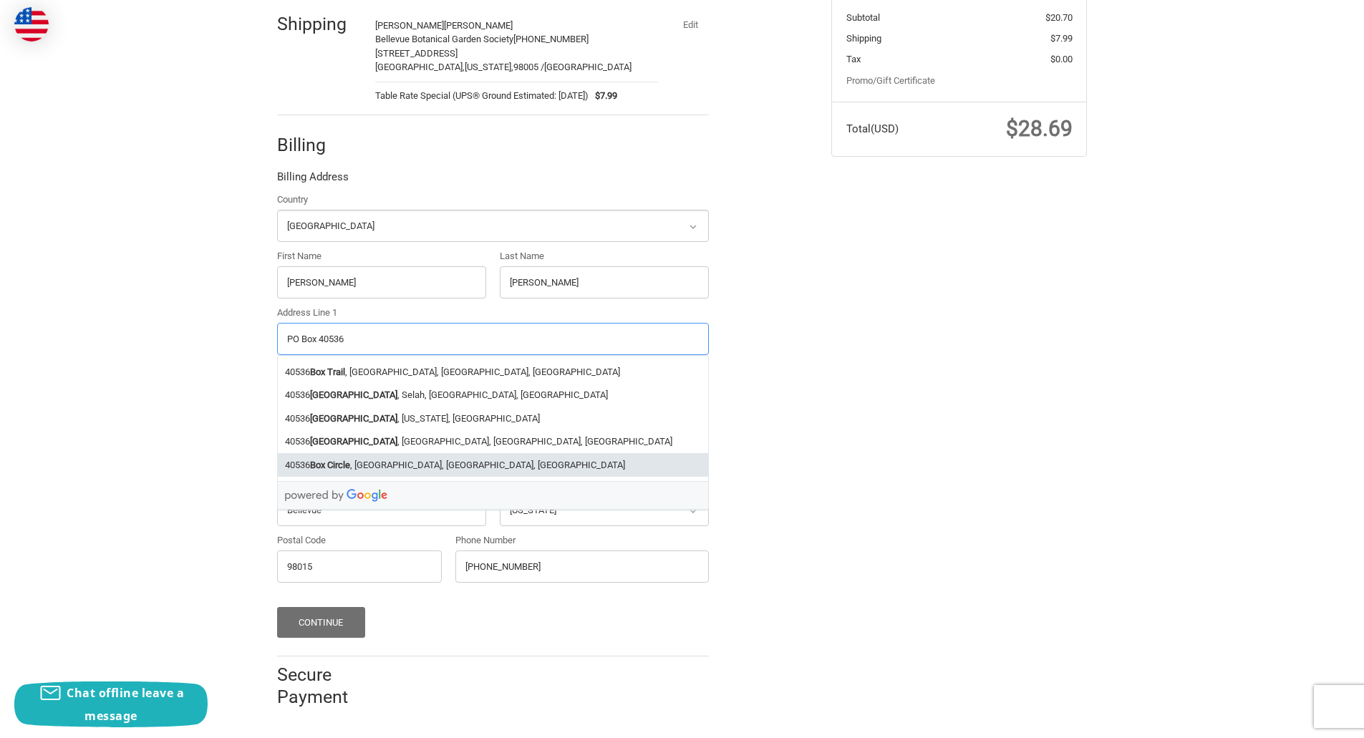
type input "PO Box 40536"
click at [353, 624] on button "Continue" at bounding box center [321, 622] width 88 height 31
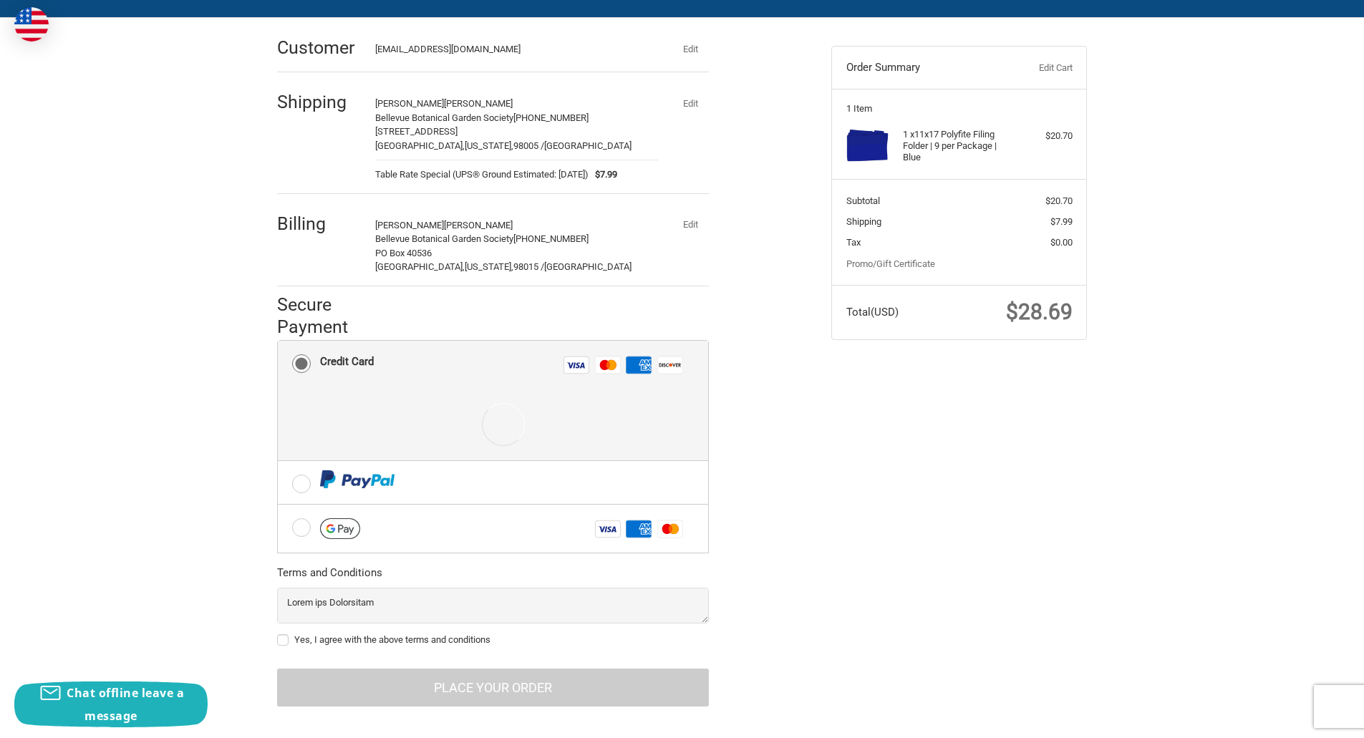
scroll to position [125, 0]
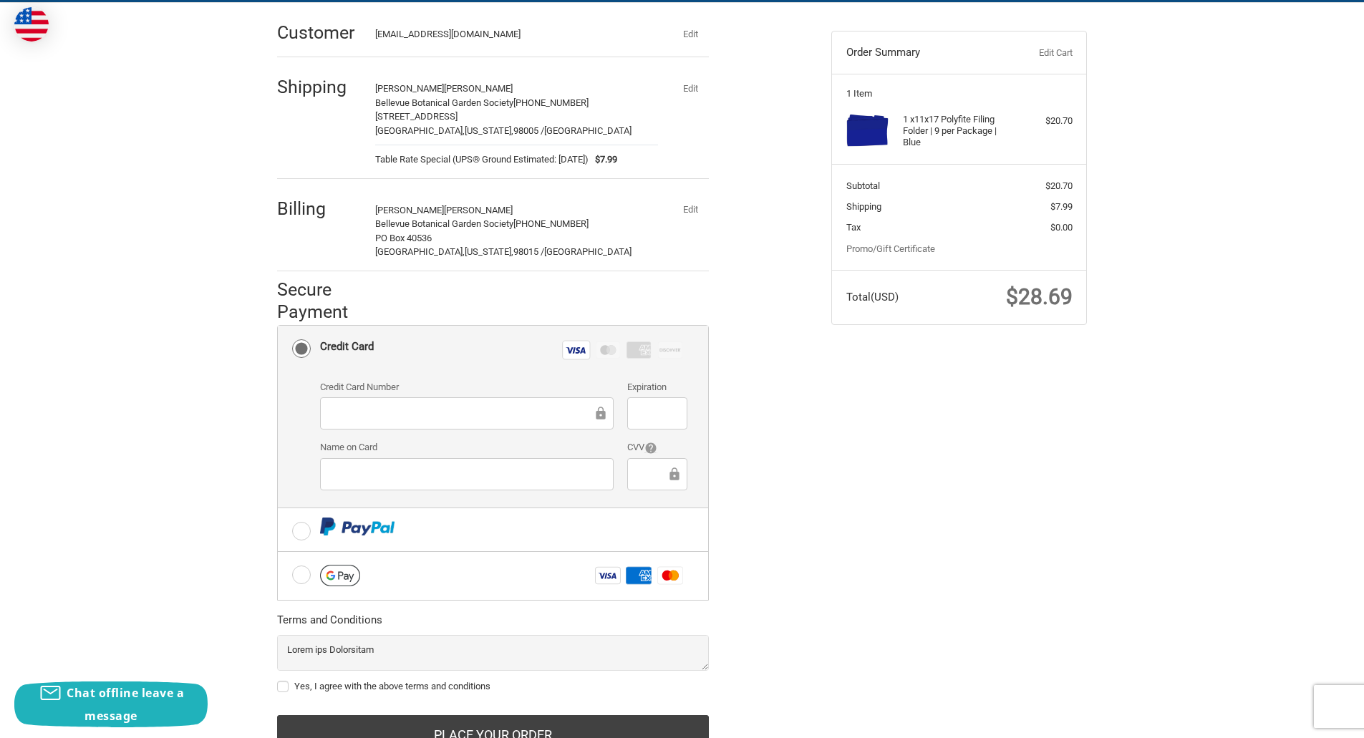
click at [850, 502] on div "Check out faster with: @import url(//[DOMAIN_NAME][URL]) •••••• OR Customer [EM…" at bounding box center [682, 394] width 859 height 782
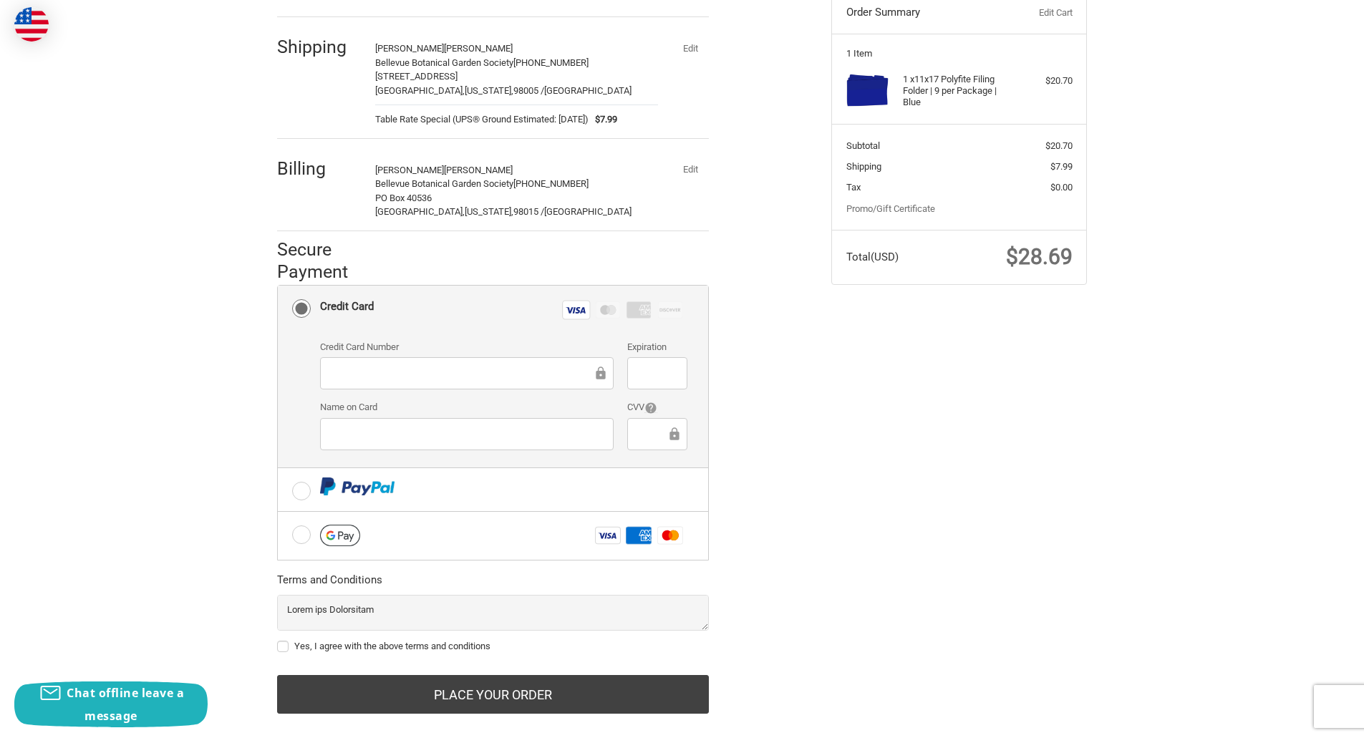
scroll to position [188, 0]
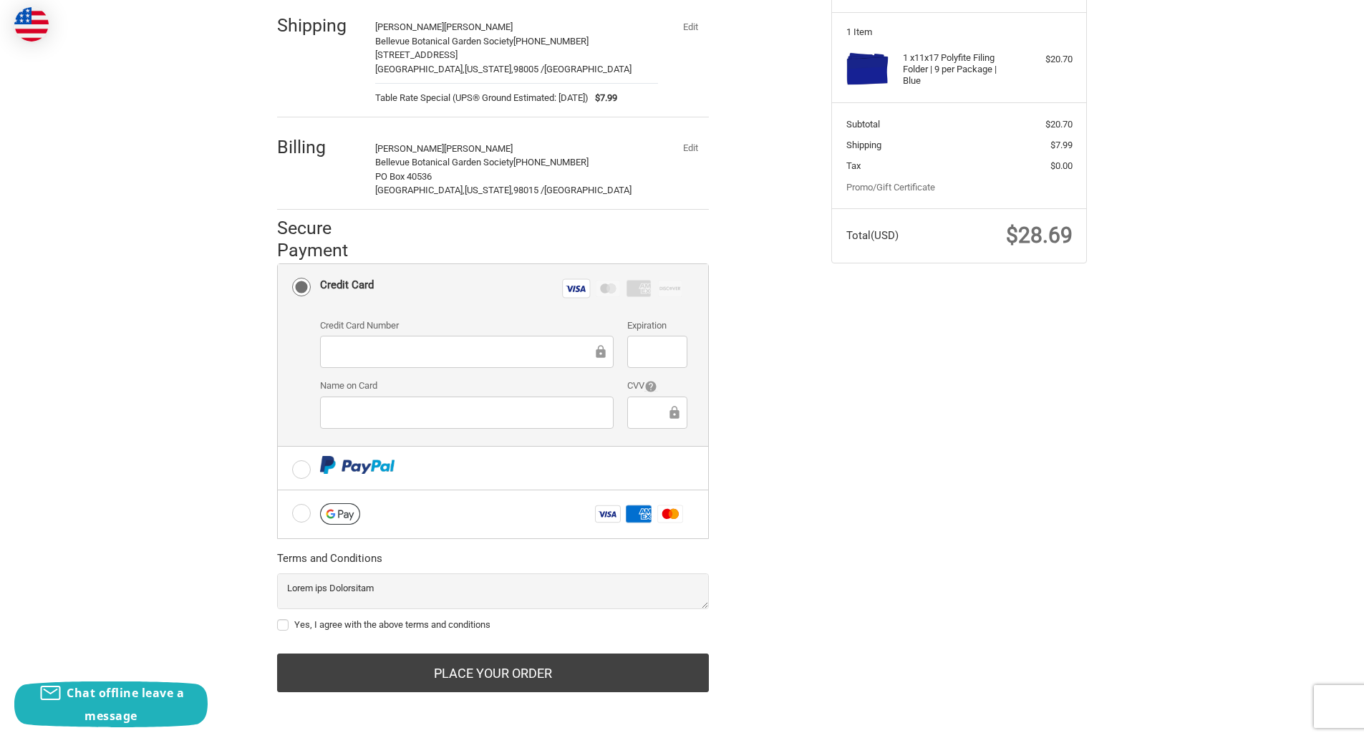
click at [281, 621] on label "Yes, I agree with the above terms and conditions" at bounding box center [493, 624] width 432 height 11
click at [278, 618] on input "Yes, I agree with the above terms and conditions" at bounding box center [277, 618] width 1 height 1
checkbox input "true"
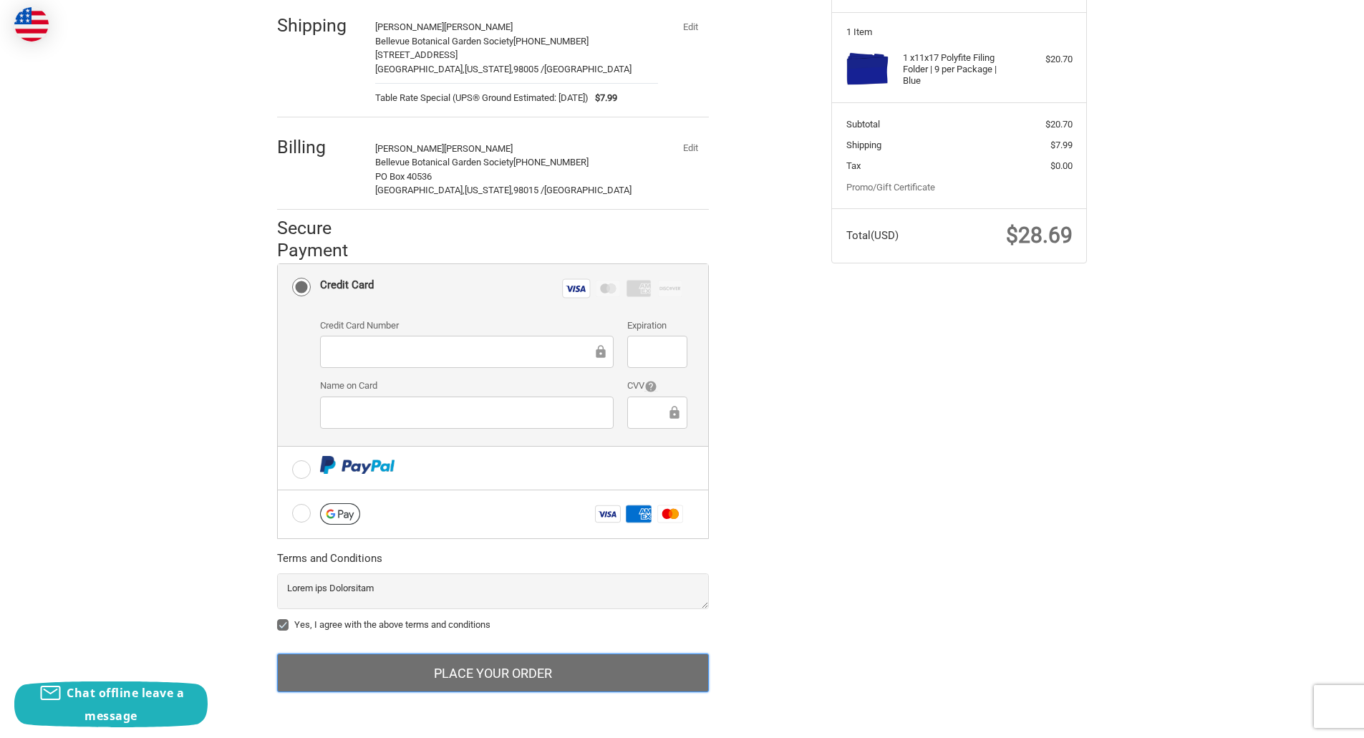
click at [553, 676] on button "Place Your Order" at bounding box center [493, 673] width 432 height 39
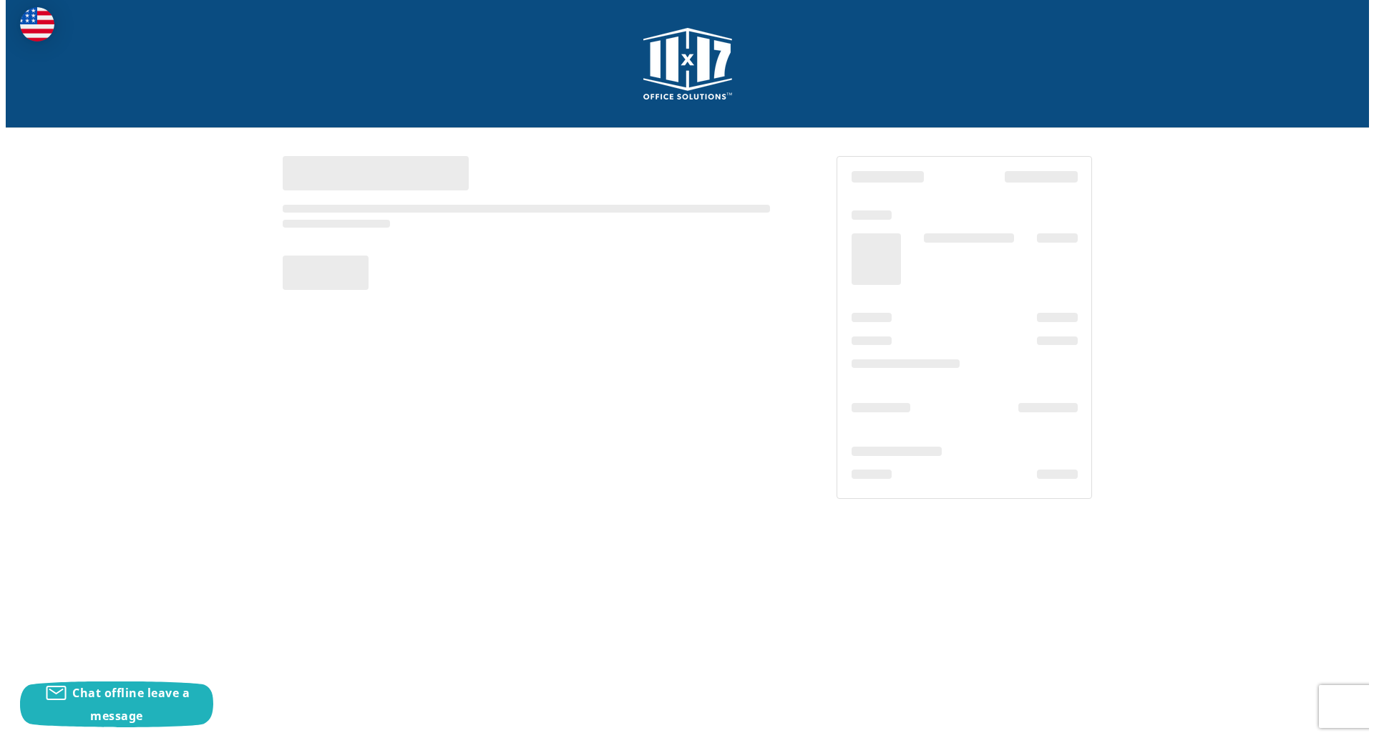
scroll to position [0, 0]
